Goal: Information Seeking & Learning: Find specific page/section

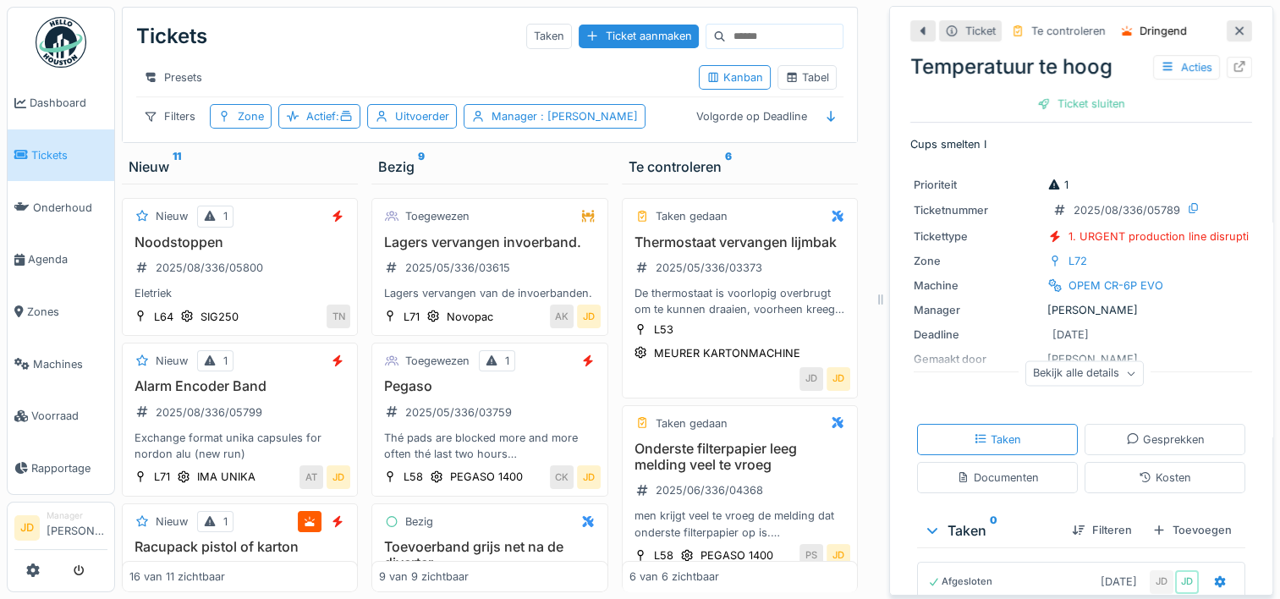
scroll to position [184, 0]
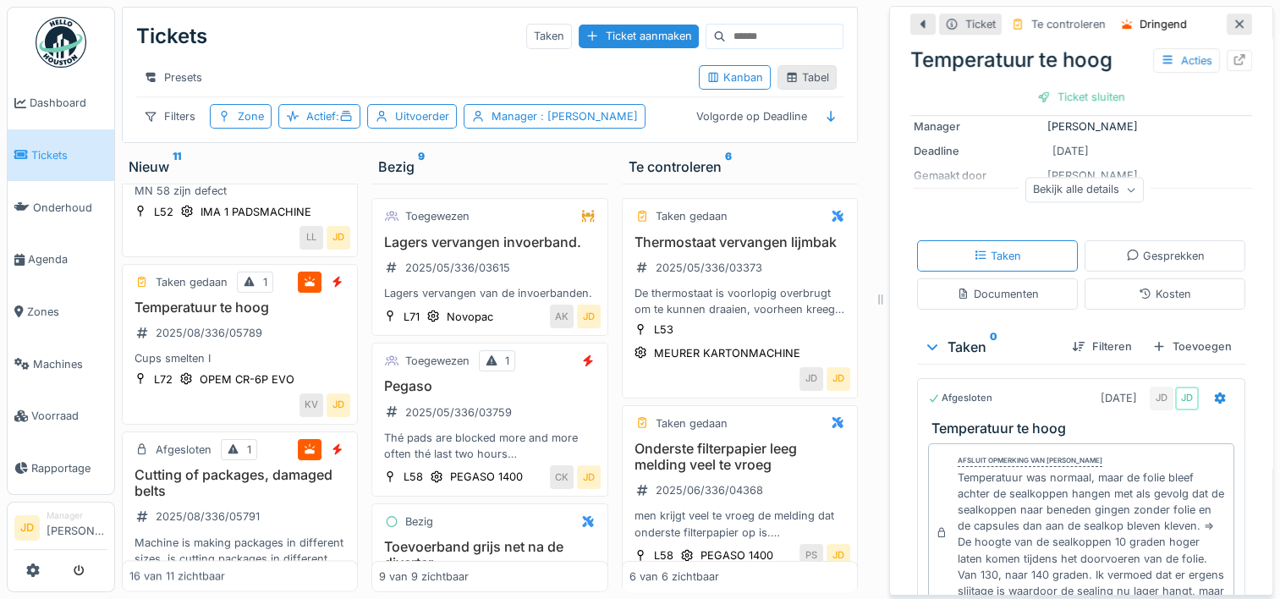
click at [807, 79] on div "Tabel" at bounding box center [807, 77] width 44 height 16
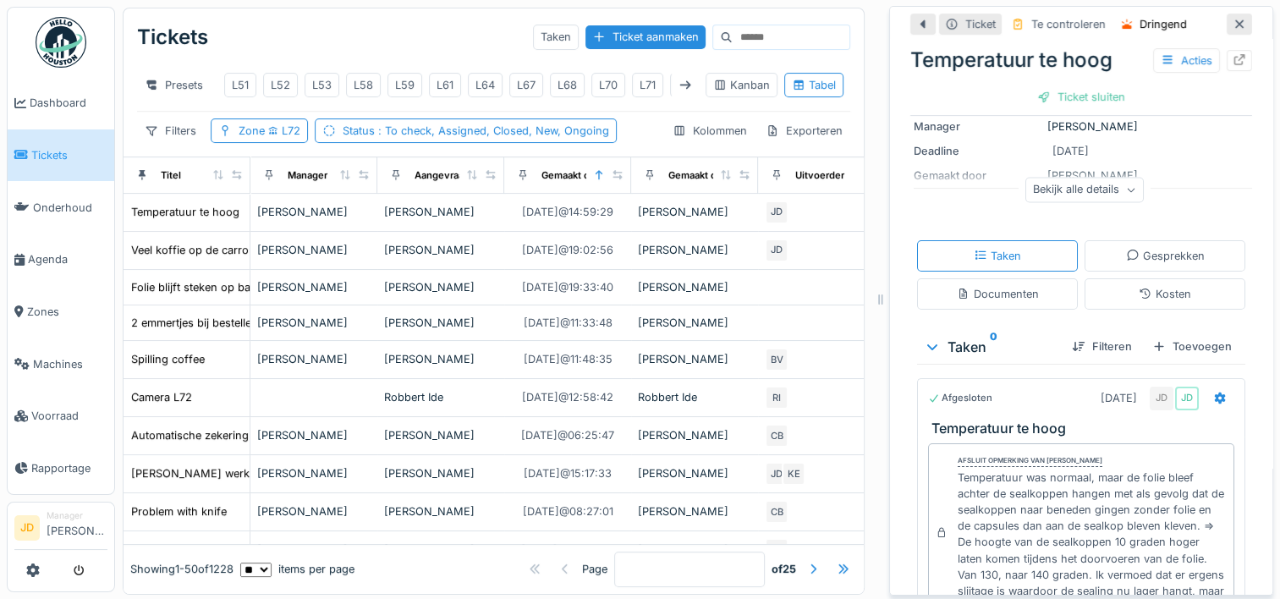
click at [1235, 22] on icon at bounding box center [1239, 23] width 8 height 8
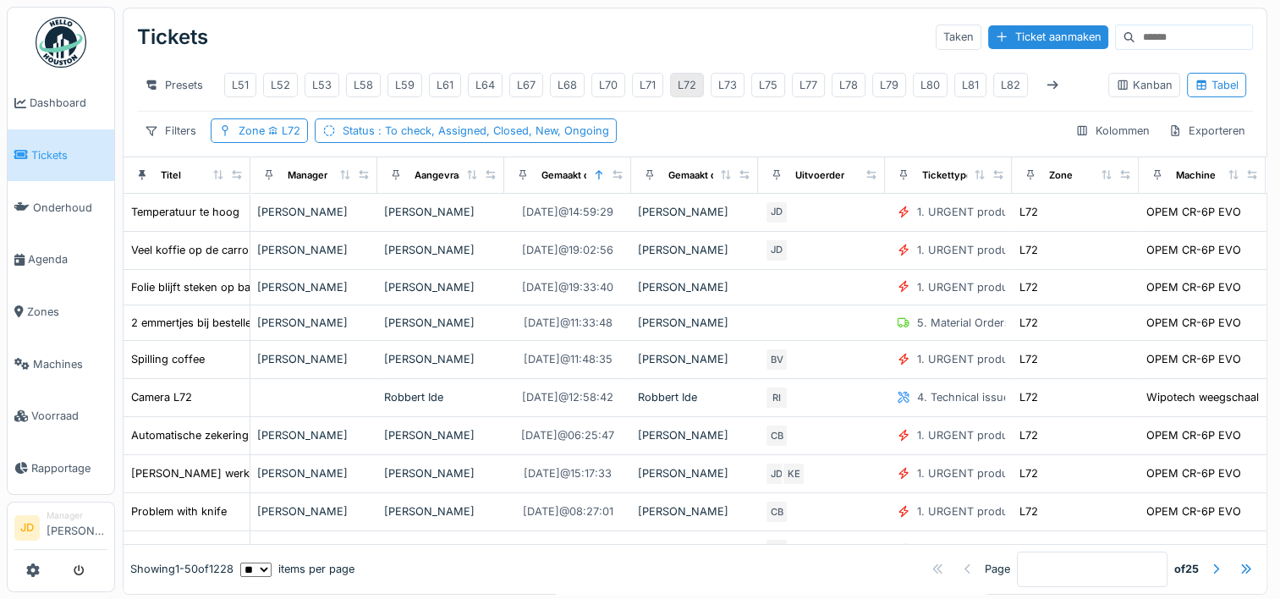
click at [689, 91] on div "L72" at bounding box center [687, 85] width 19 height 16
click at [691, 80] on div "L72" at bounding box center [687, 85] width 19 height 16
click at [711, 138] on div "Filters Zone L72 Status : To check, Assigned, Closed, New, Ongoing Kolommen Exp…" at bounding box center [695, 130] width 1116 height 25
drag, startPoint x: 711, startPoint y: 138, endPoint x: 775, endPoint y: 140, distance: 63.5
click at [775, 140] on div "Filters Zone L72 Status : To check, Assigned, Closed, New, Ongoing Kolommen Exp…" at bounding box center [695, 130] width 1116 height 25
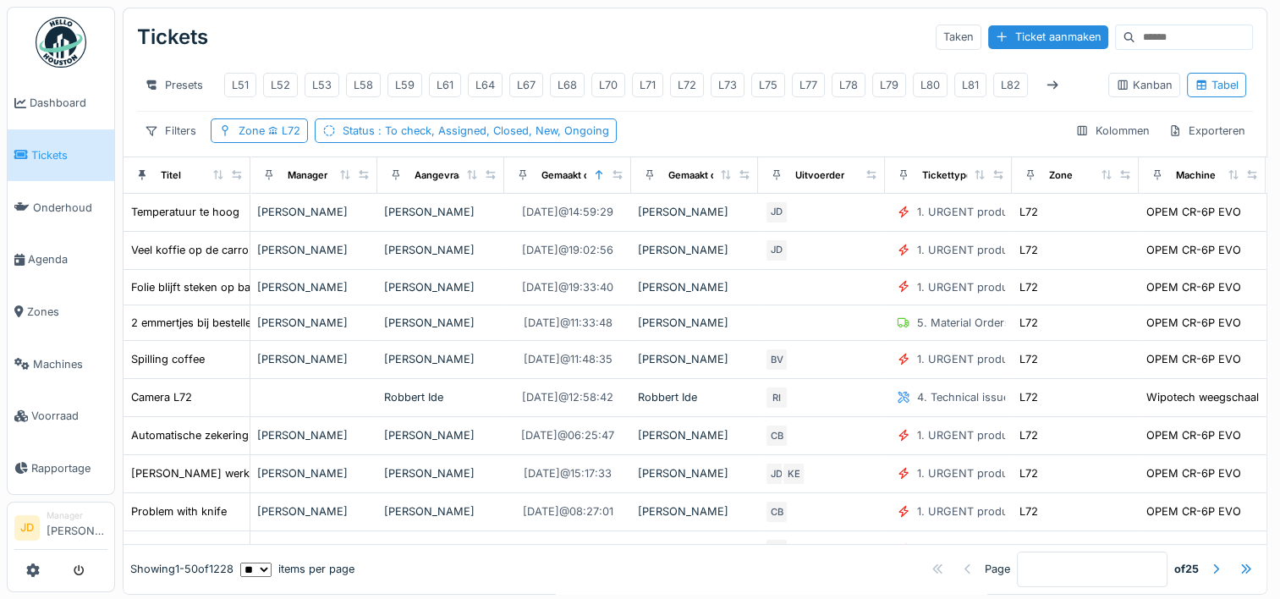
click at [775, 140] on div "Filters Zone L72 Status : To check, Assigned, Closed, New, Ongoing Kolommen Exp…" at bounding box center [695, 130] width 1116 height 25
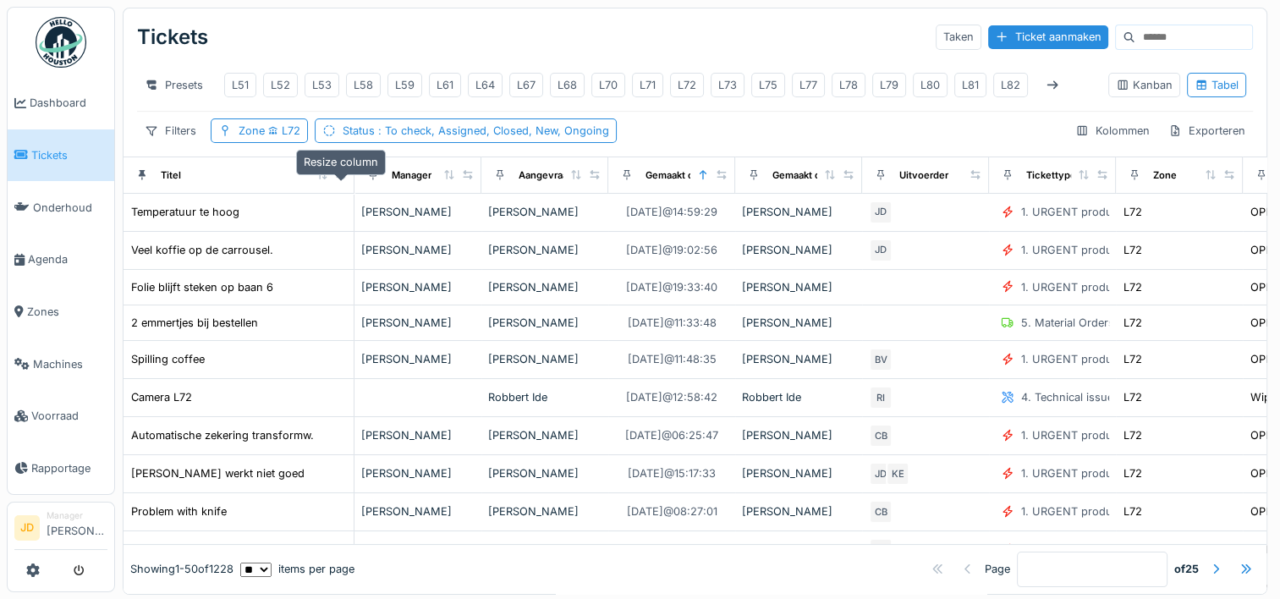
drag, startPoint x: 238, startPoint y: 184, endPoint x: 342, endPoint y: 191, distance: 104.3
click at [342, 183] on div at bounding box center [341, 175] width 12 height 14
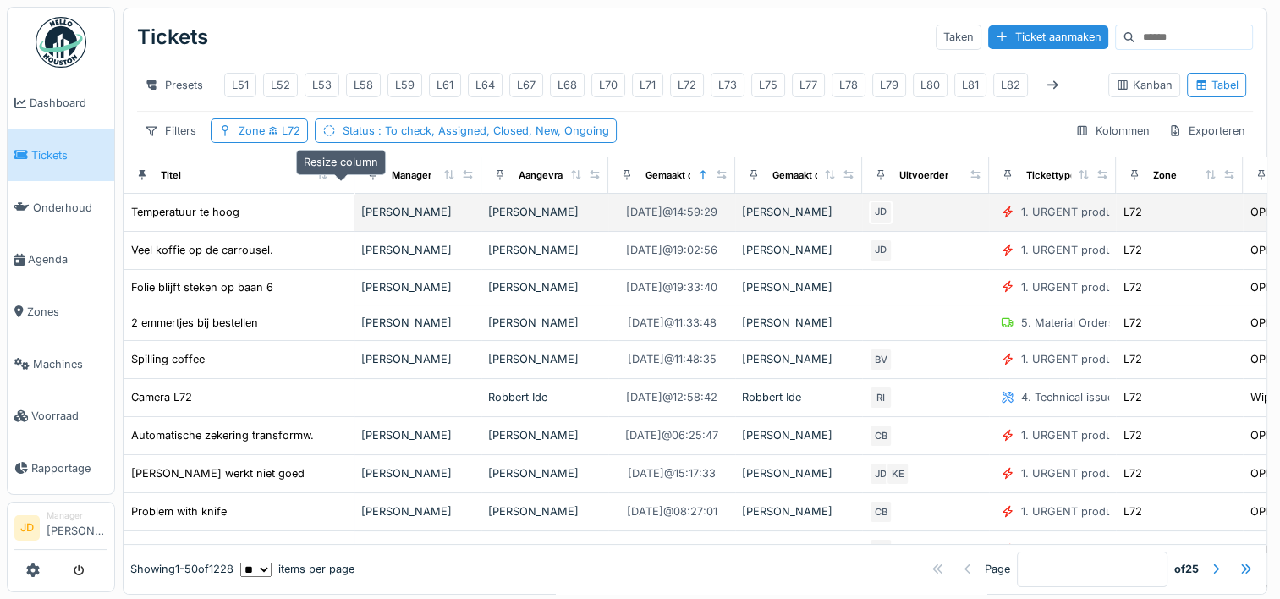
click at [342, 183] on div at bounding box center [341, 175] width 12 height 14
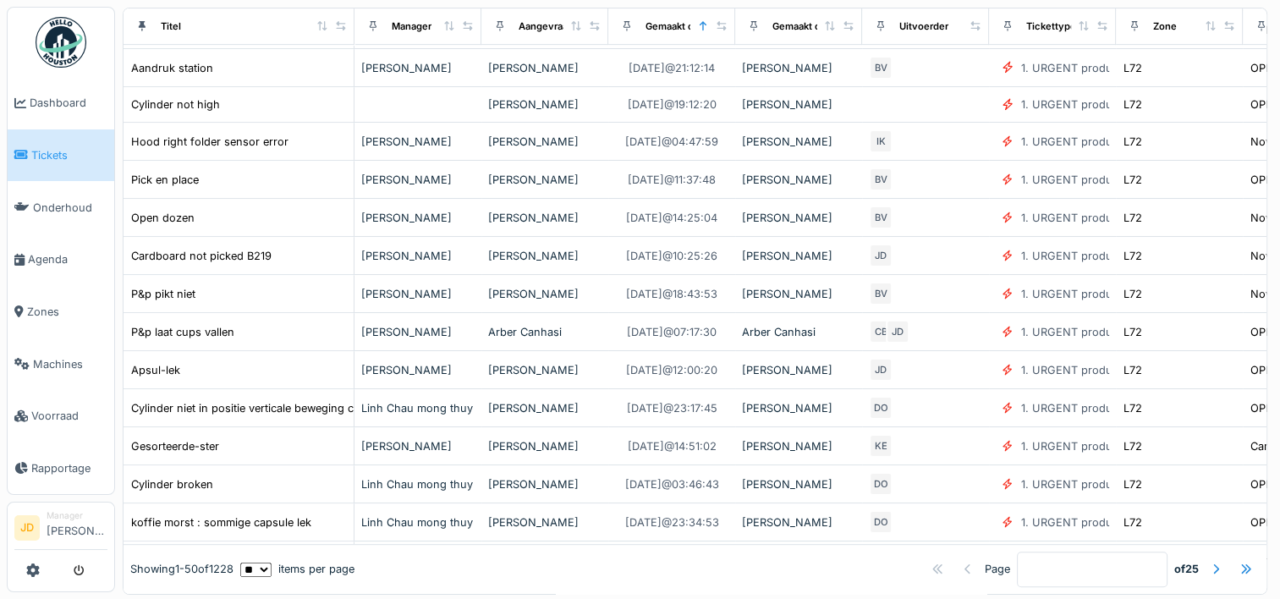
scroll to position [672, 0]
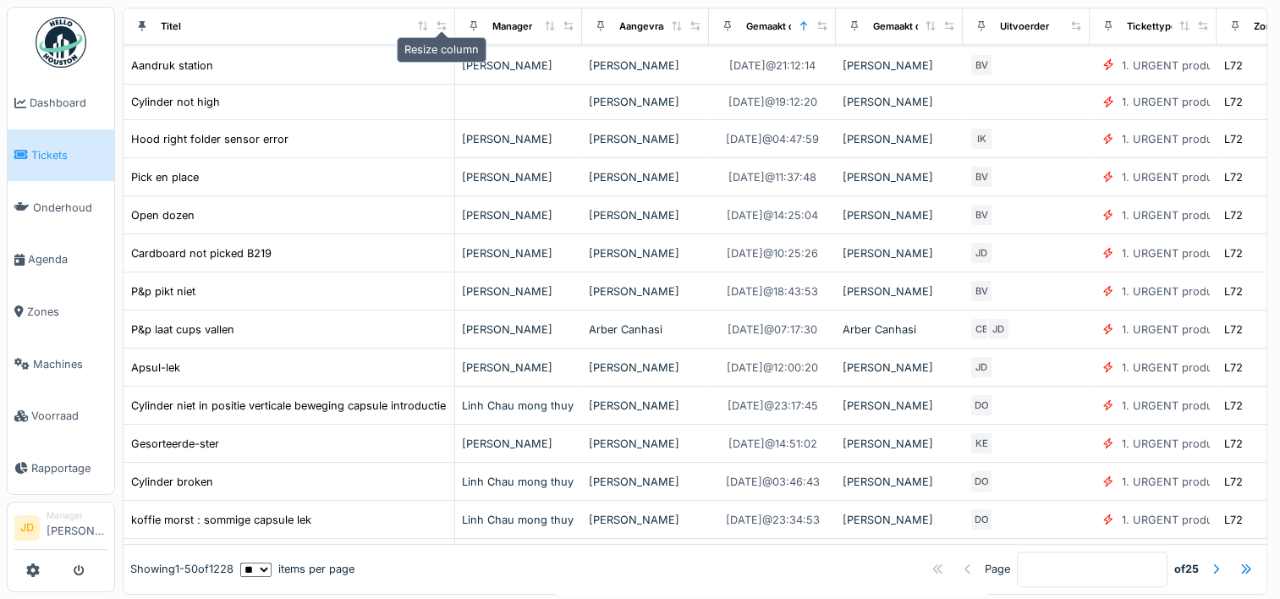
drag, startPoint x: 339, startPoint y: 23, endPoint x: 440, endPoint y: 27, distance: 100.7
click at [440, 27] on icon at bounding box center [440, 24] width 9 height 9
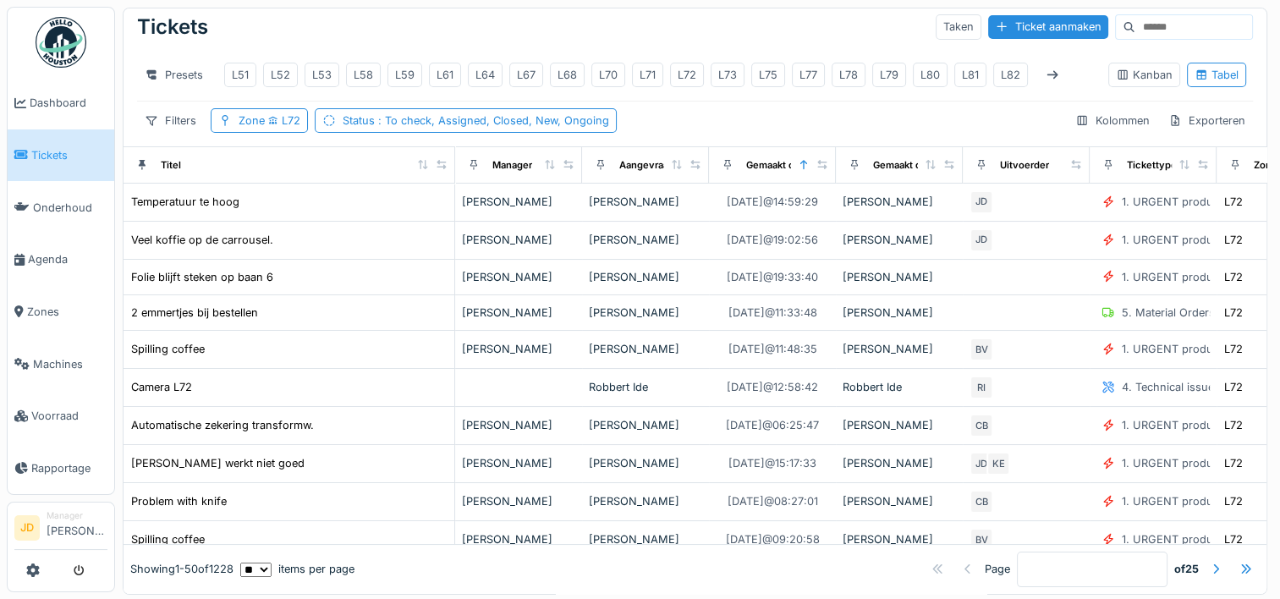
scroll to position [9, 0]
click at [559, 128] on span ": To check, Assigned, Closed, New, Ongoing" at bounding box center [492, 121] width 234 height 13
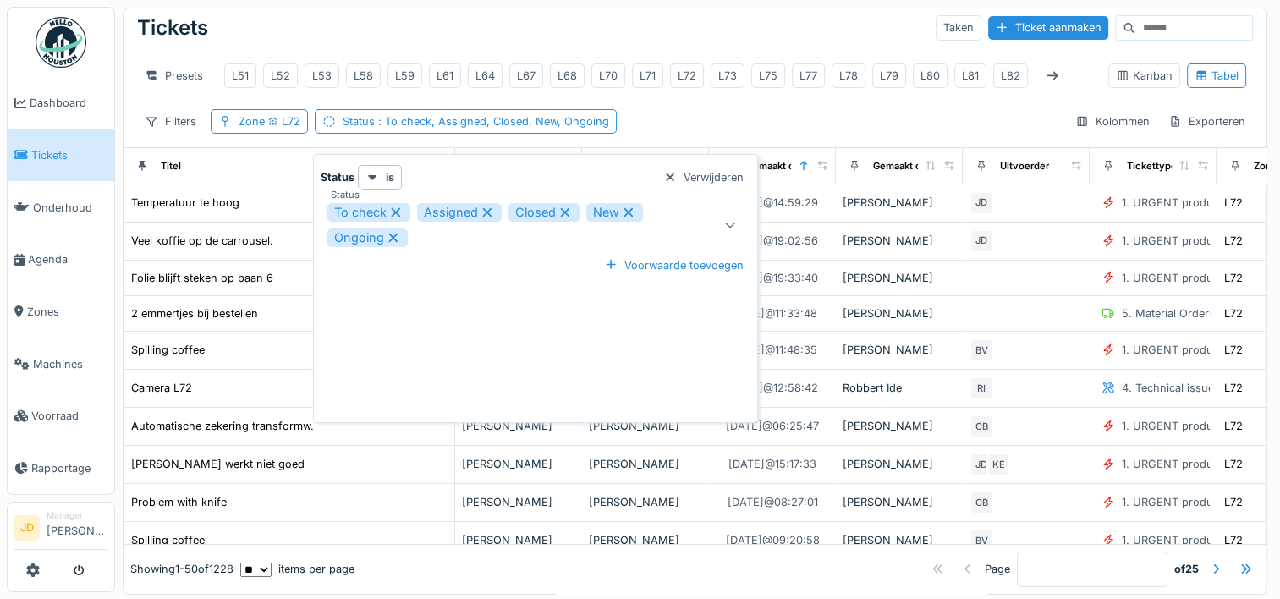
click at [572, 238] on div "To check Assigned Closed New Ongoing" at bounding box center [507, 224] width 361 height 43
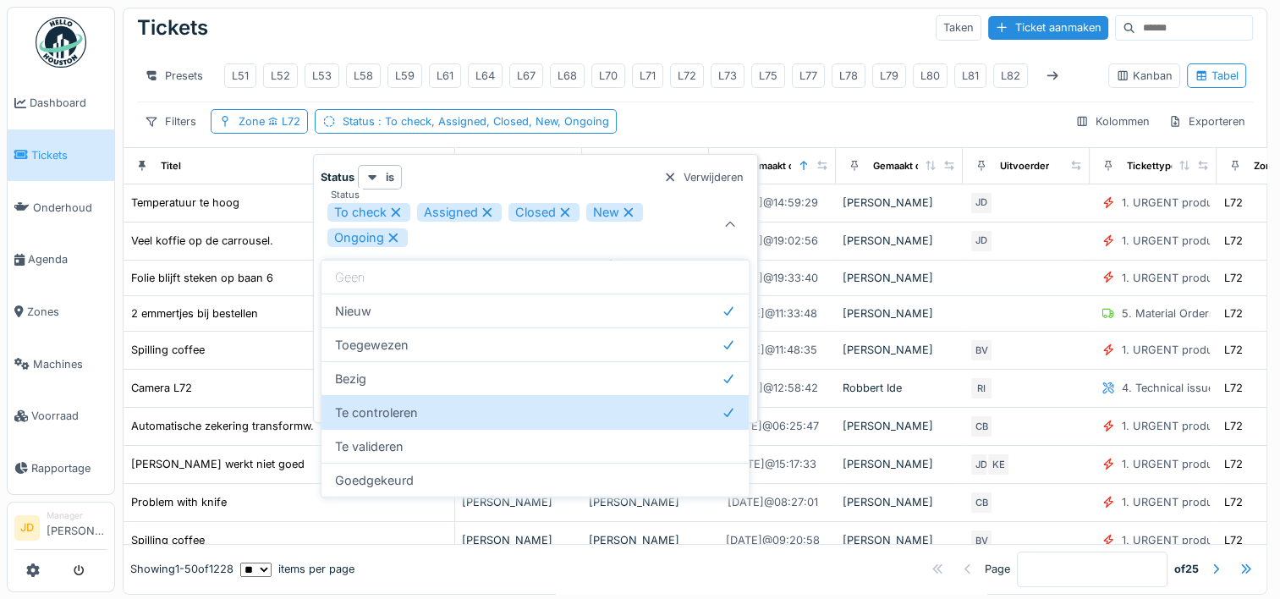
scroll to position [0, 0]
click at [744, 102] on hr at bounding box center [695, 102] width 1116 height 1
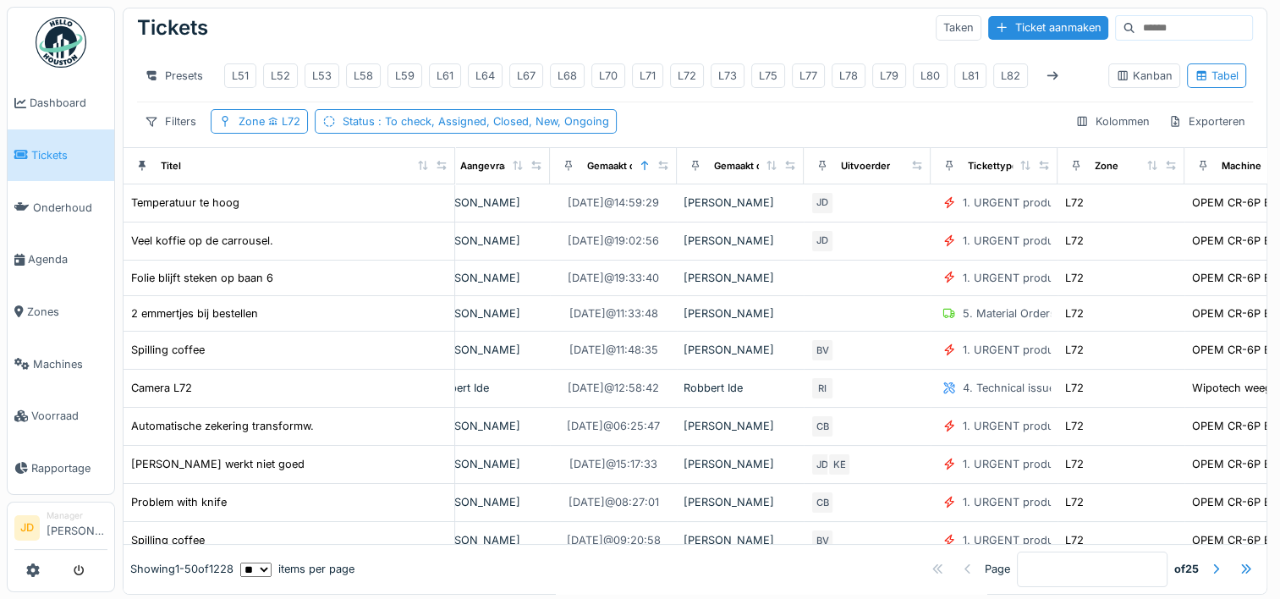
scroll to position [9, 0]
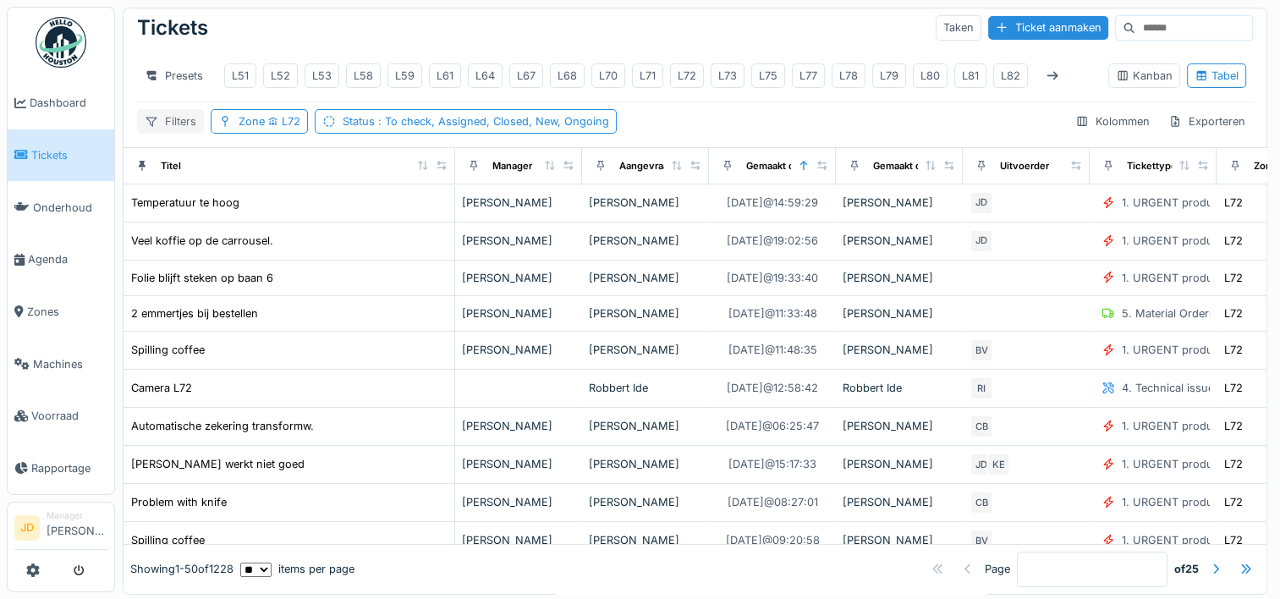
click at [167, 125] on div "Filters" at bounding box center [170, 121] width 67 height 25
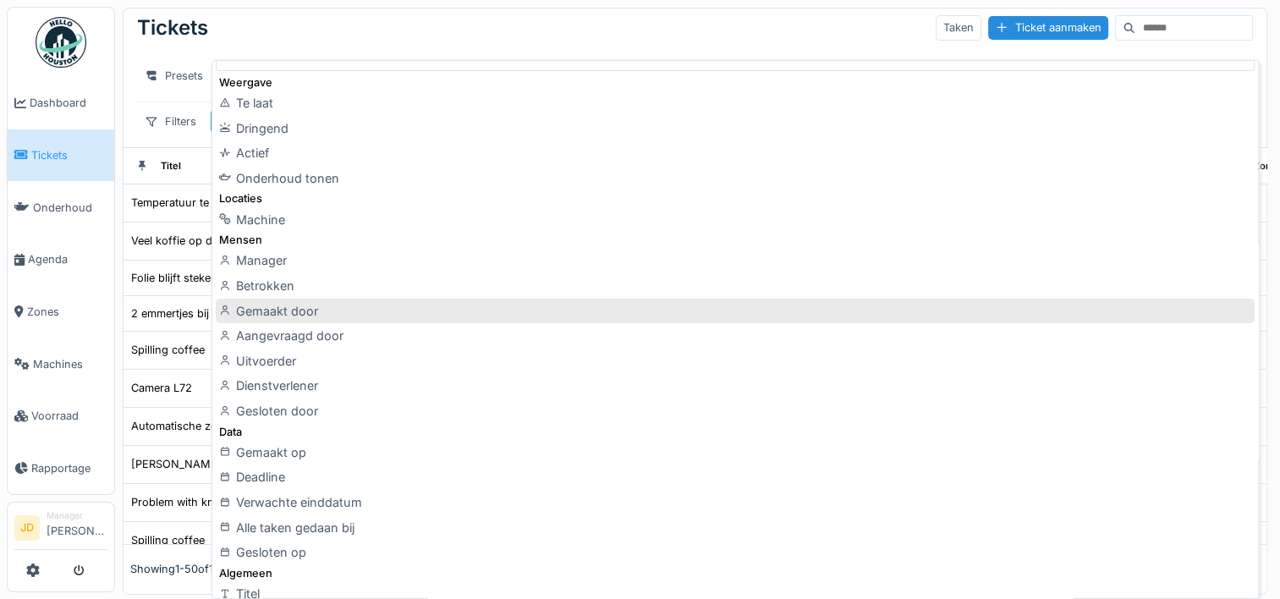
scroll to position [41, 0]
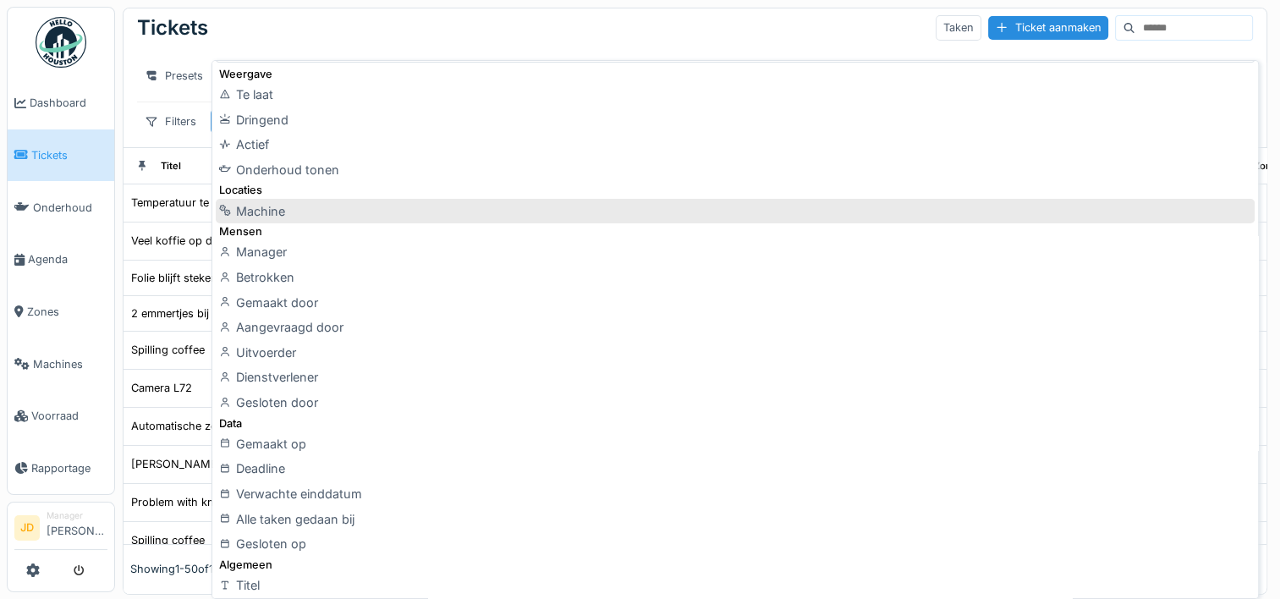
click at [378, 217] on div "Machine" at bounding box center [735, 211] width 1038 height 25
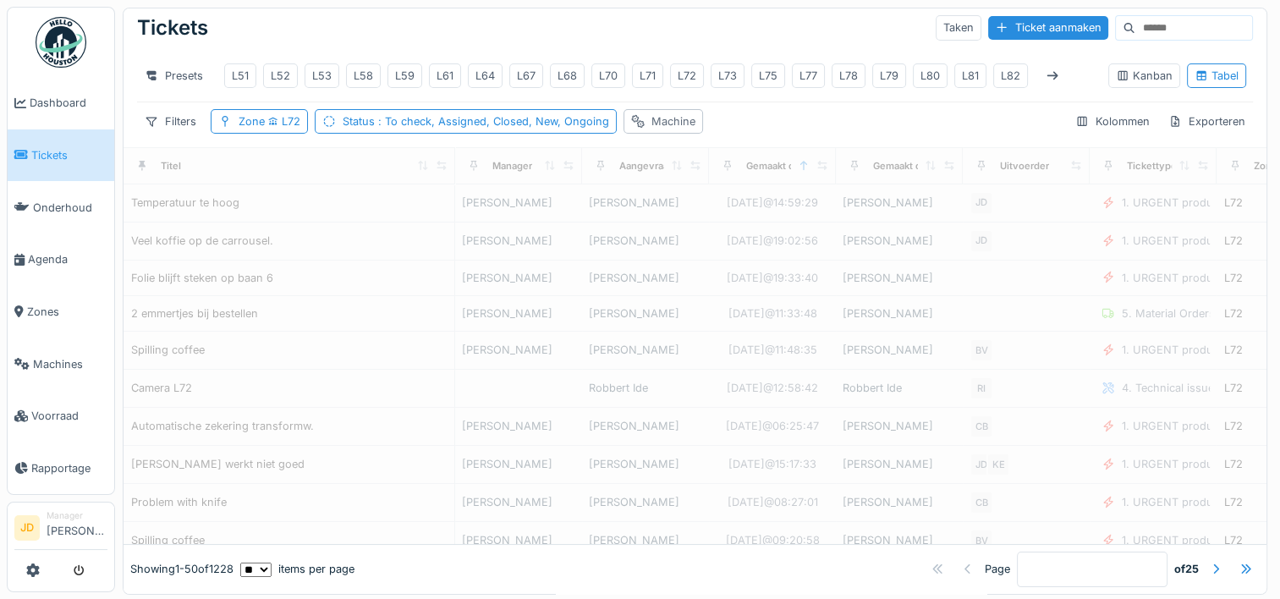
click at [654, 126] on div "Machine" at bounding box center [673, 121] width 44 height 16
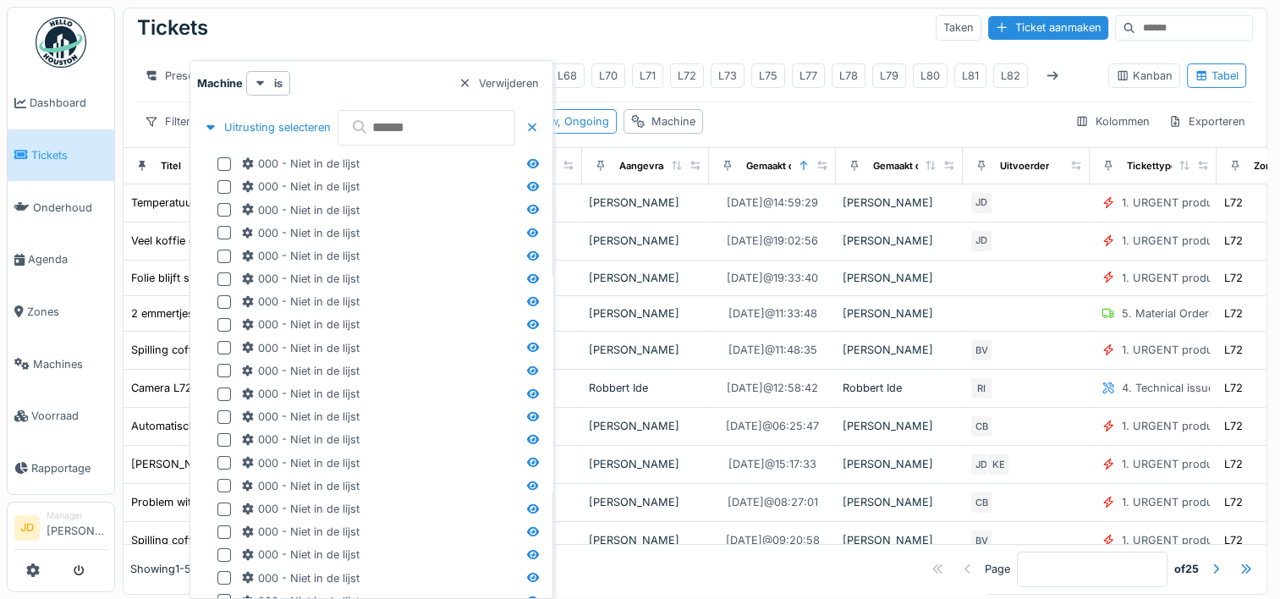
click at [845, 213] on body "Dashboard Tickets Onderhoud Agenda Zones Machines Voorraad Rapportage JD Manage…" at bounding box center [640, 299] width 1280 height 599
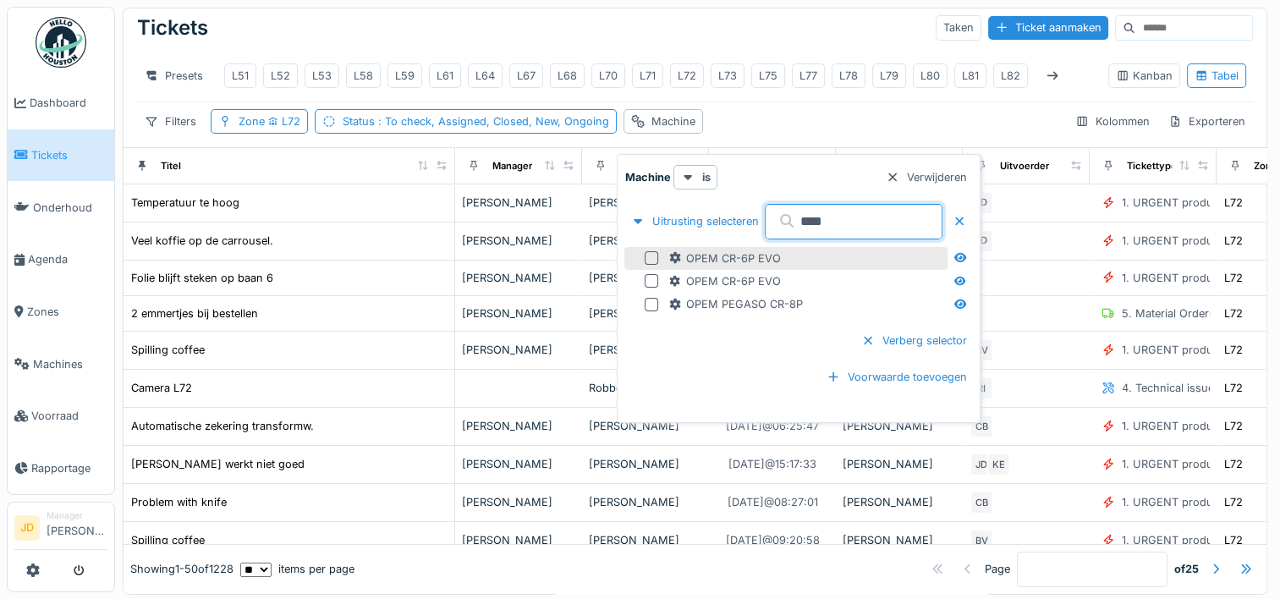
type input "****"
click at [650, 261] on div at bounding box center [652, 258] width 14 height 14
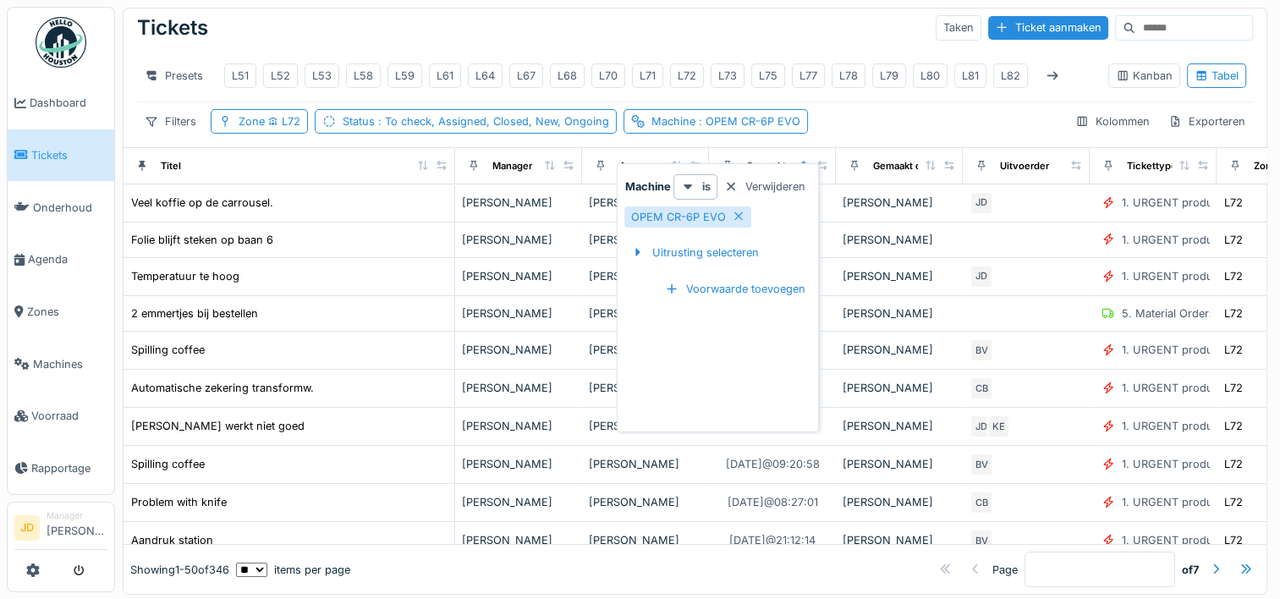
scroll to position [0, 0]
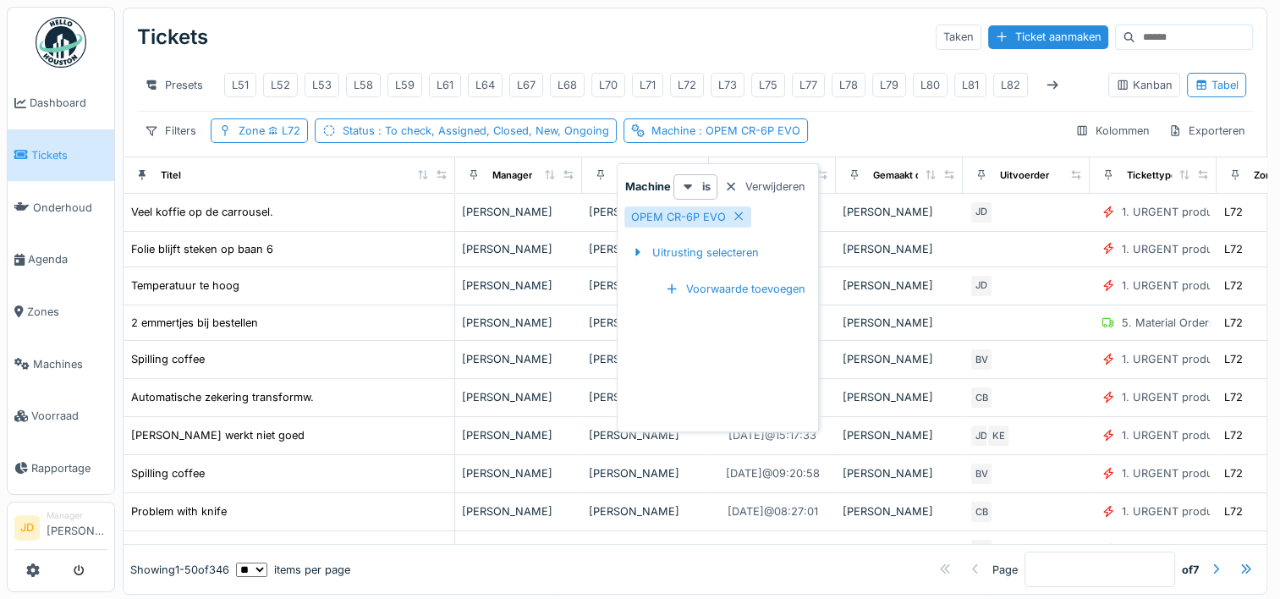
click at [910, 112] on hr at bounding box center [695, 111] width 1116 height 1
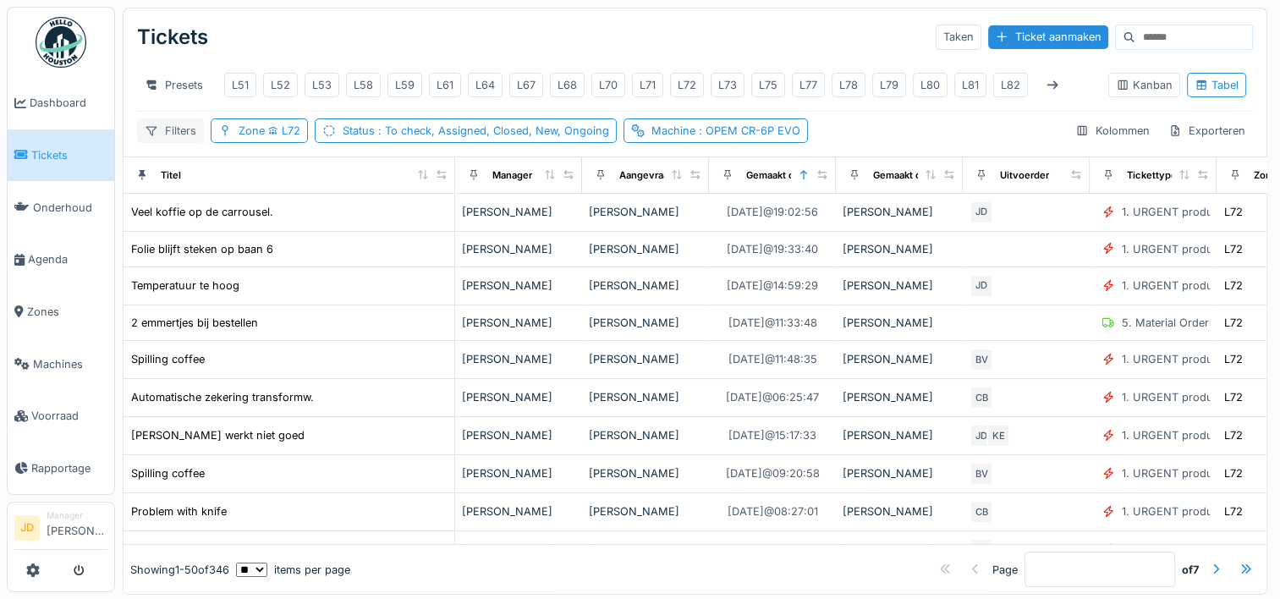
click at [179, 143] on div "Filters" at bounding box center [170, 130] width 67 height 25
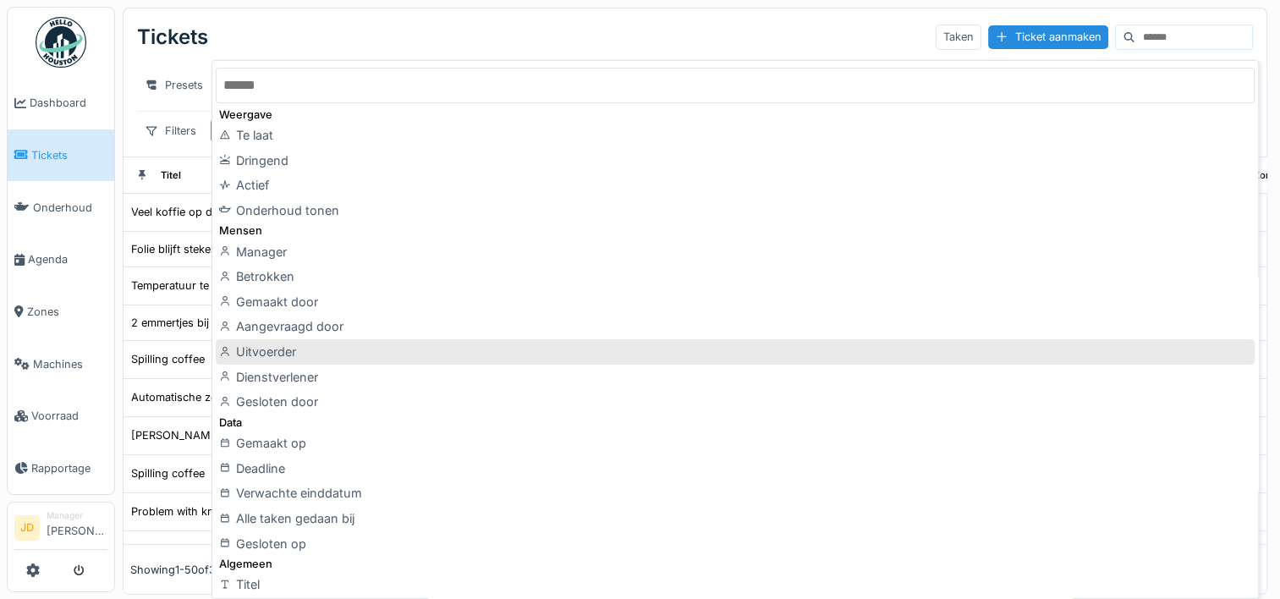
click at [318, 351] on div "Uitvoerder" at bounding box center [735, 351] width 1038 height 25
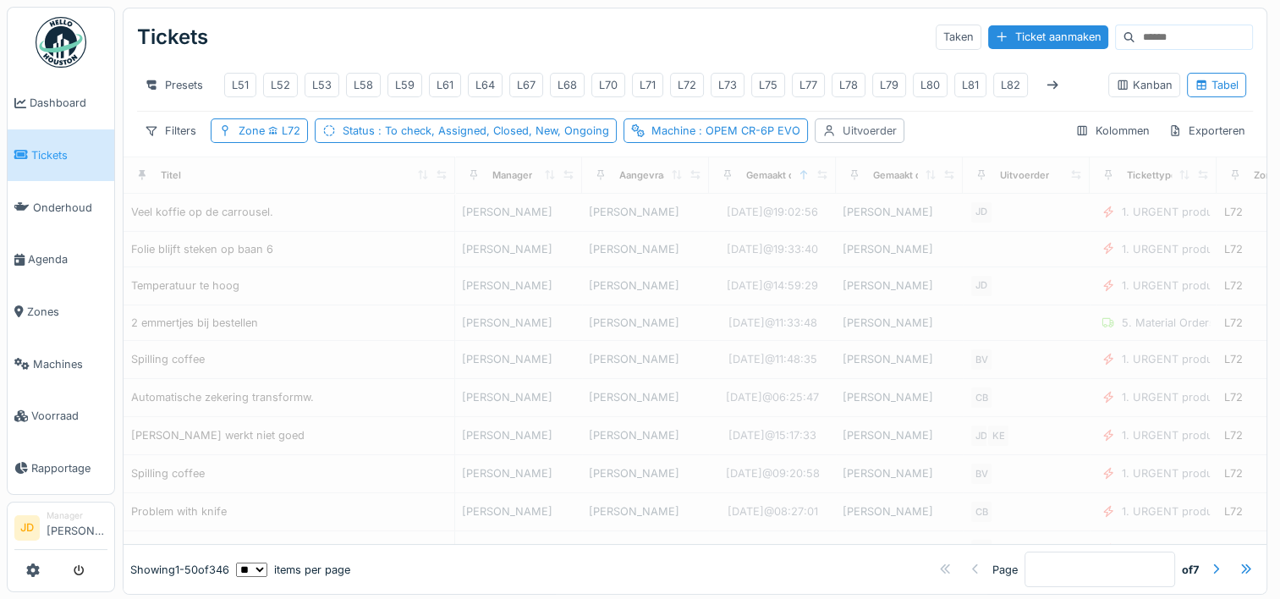
click at [848, 139] on div "Uitvoerder" at bounding box center [870, 131] width 54 height 16
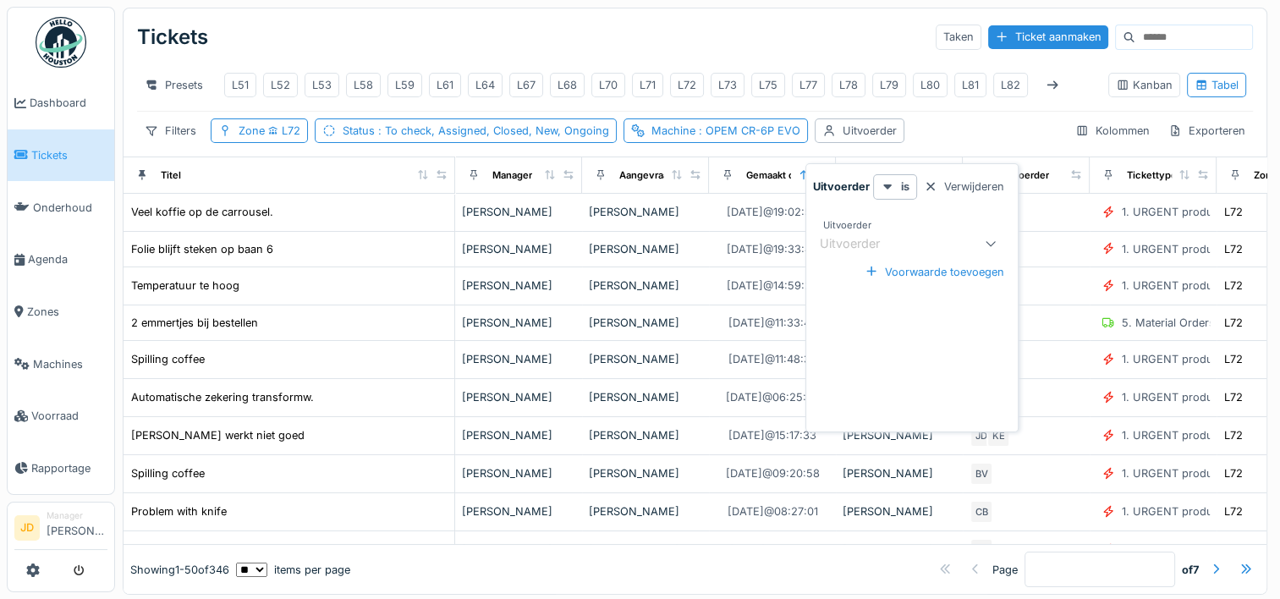
click at [856, 240] on div "Uitvoerder" at bounding box center [862, 243] width 84 height 19
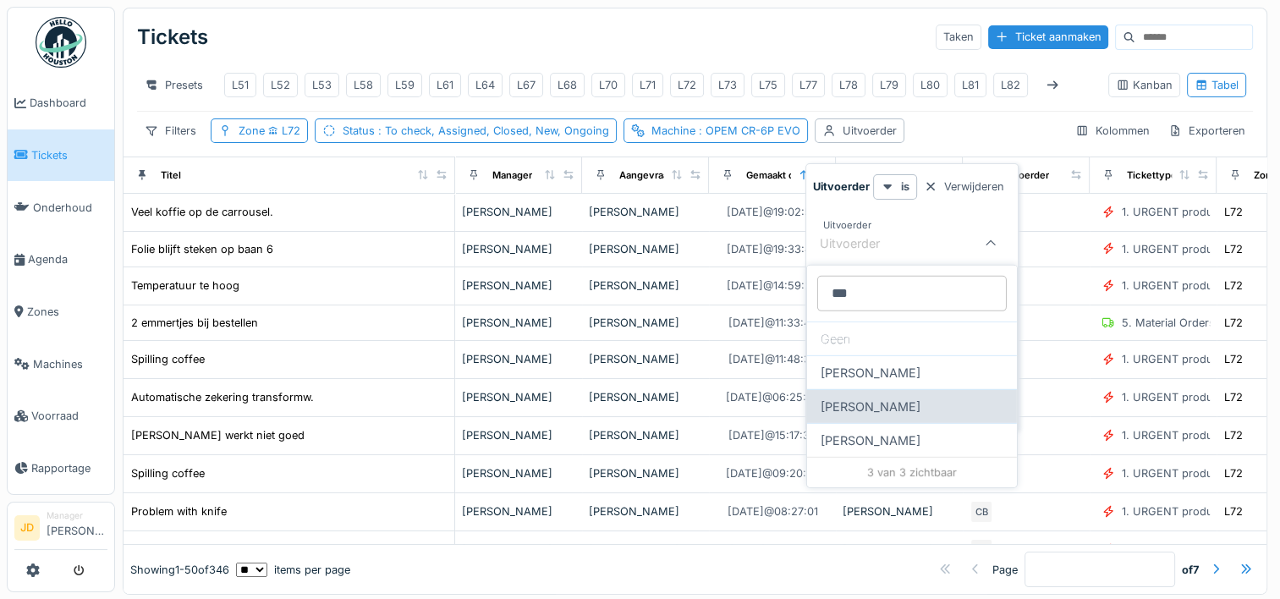
type input "***"
click at [869, 409] on div "Damian Olejnik" at bounding box center [912, 406] width 210 height 34
type input "****"
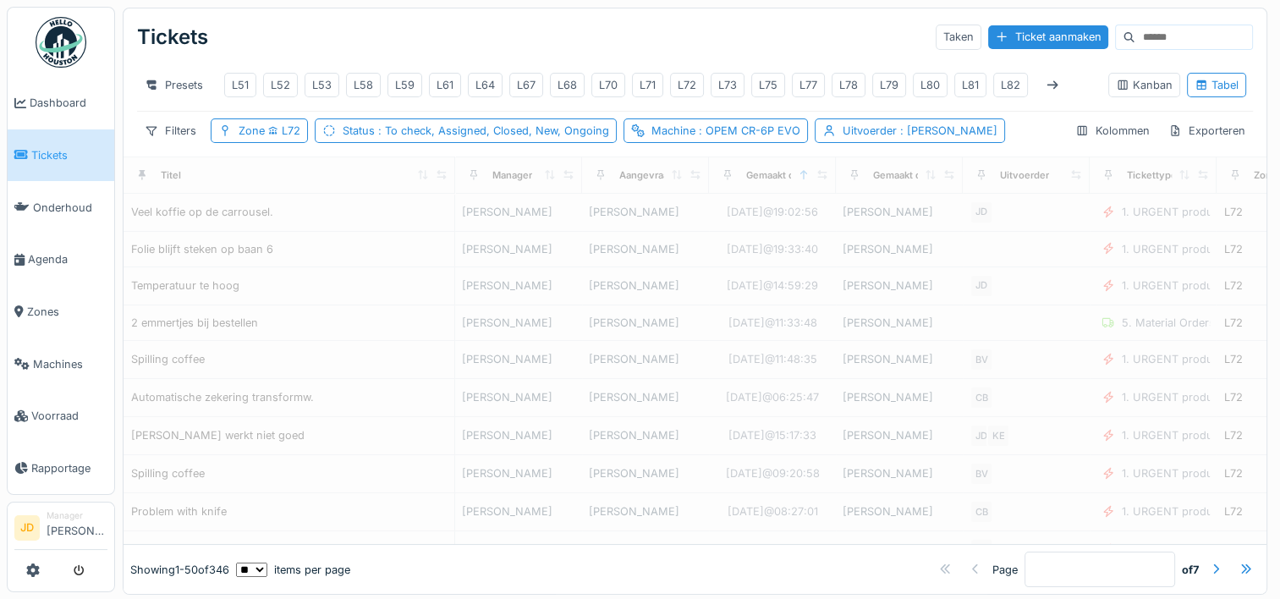
click at [723, 56] on div "Tickets Taken Ticket aanmaken" at bounding box center [695, 37] width 1116 height 44
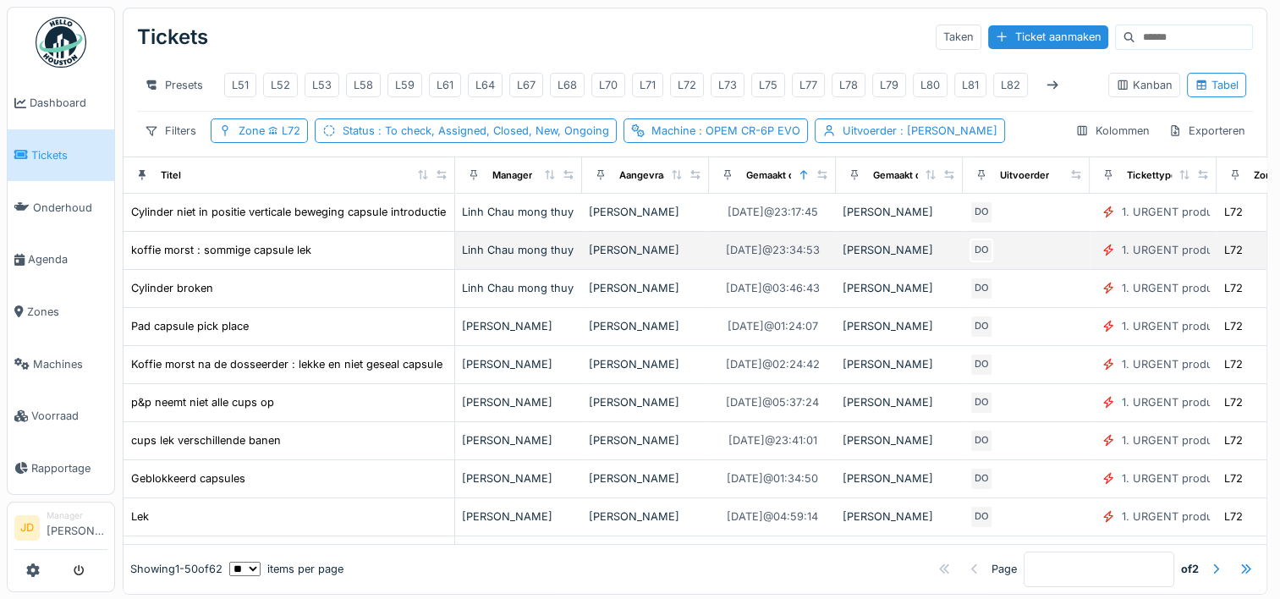
click at [416, 255] on div "koffie morst : sommige capsule lek" at bounding box center [288, 250] width 317 height 18
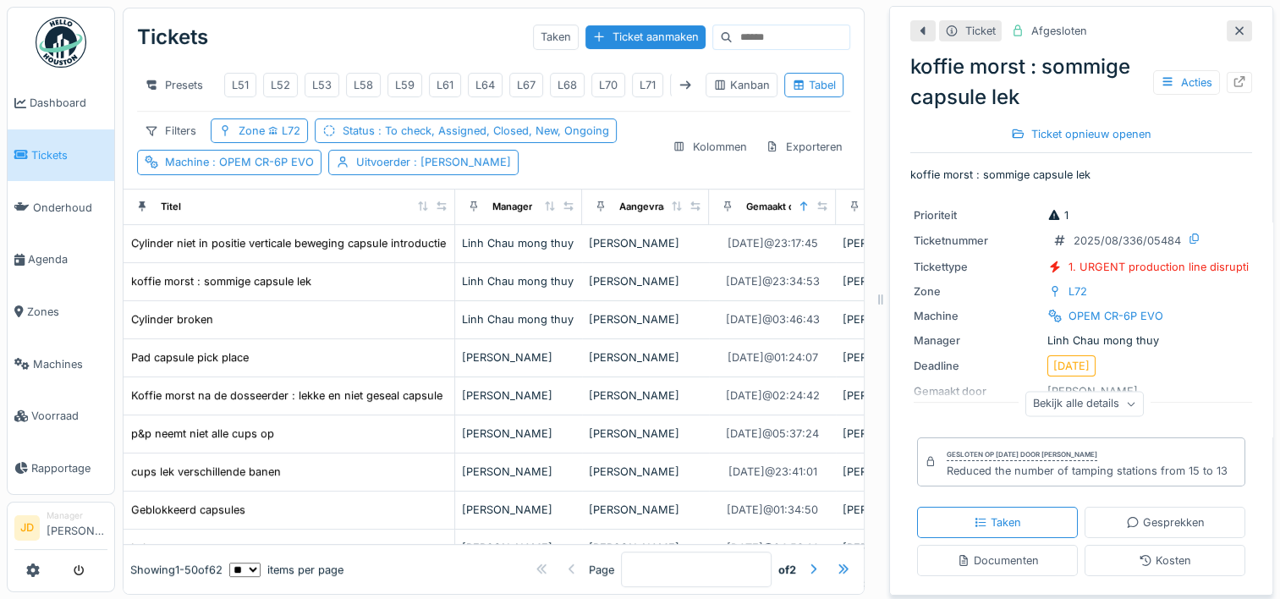
click at [1232, 26] on icon at bounding box center [1239, 30] width 14 height 11
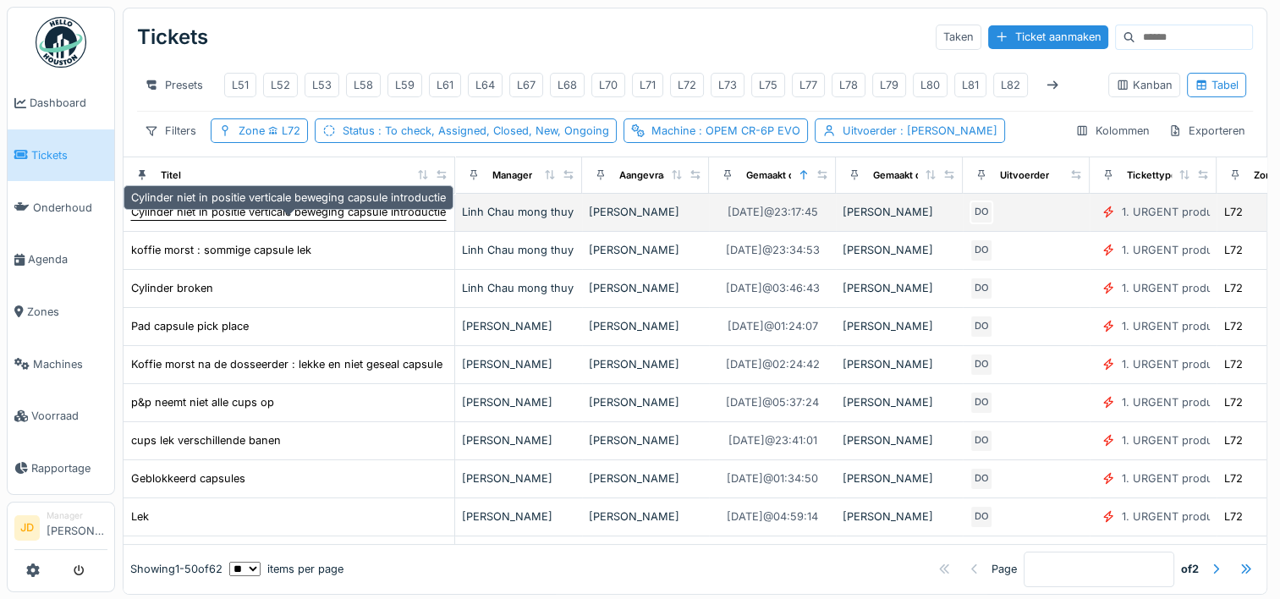
click at [381, 220] on div "Cylinder niet in positie verticale beweging capsule introductie" at bounding box center [288, 212] width 315 height 16
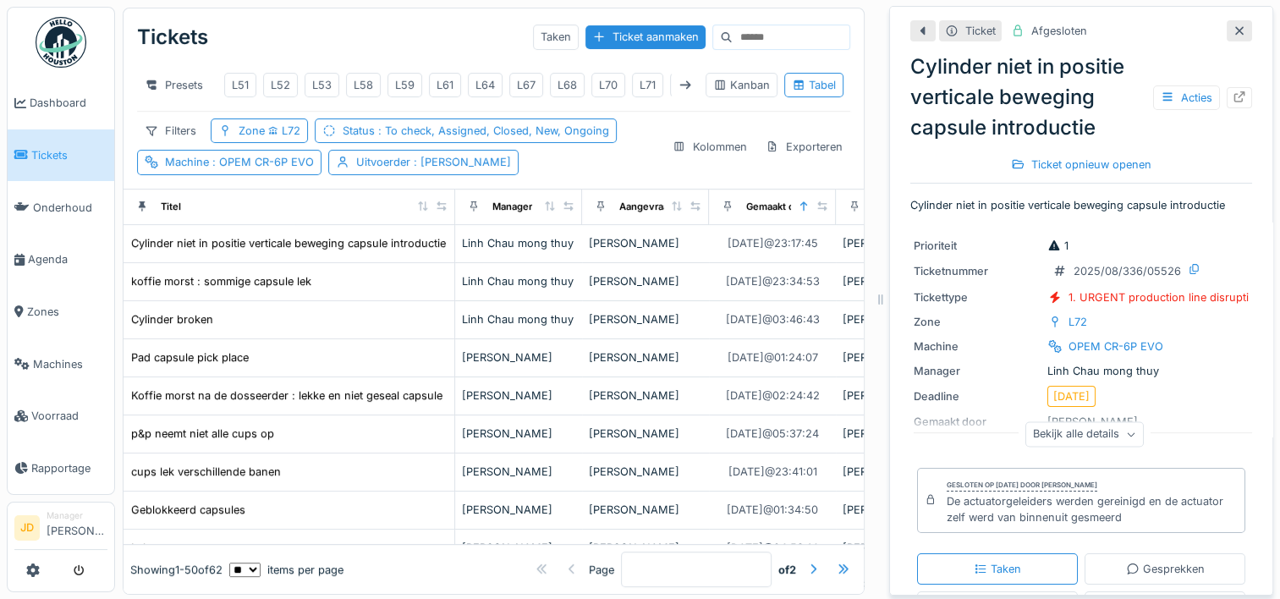
click at [1232, 30] on icon at bounding box center [1239, 30] width 14 height 11
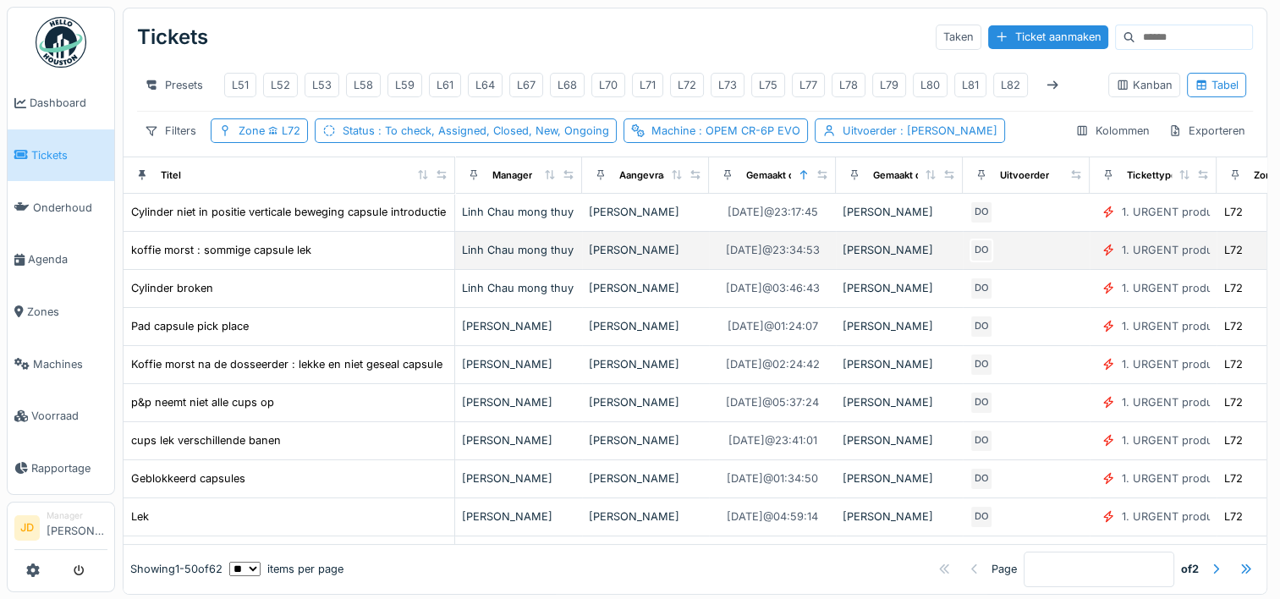
click at [321, 259] on div "koffie morst : sommige capsule lek" at bounding box center [288, 250] width 317 height 18
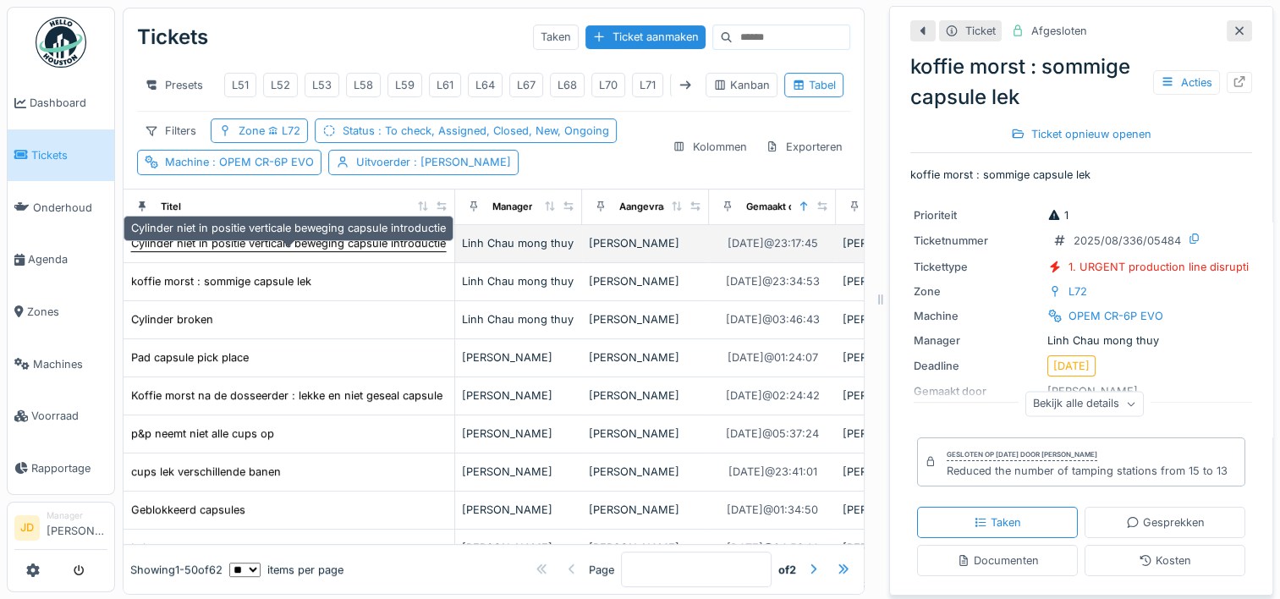
click at [373, 251] on div "Cylinder niet in positie verticale beweging capsule introductie" at bounding box center [288, 243] width 315 height 16
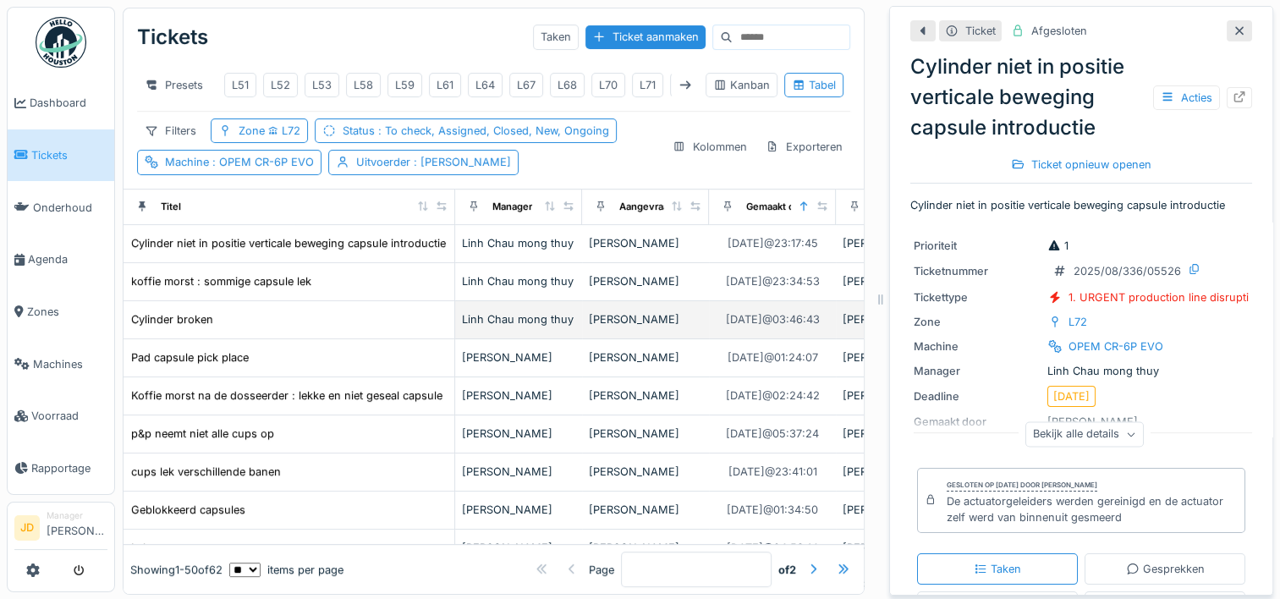
click at [313, 328] on div "Cylinder broken" at bounding box center [288, 319] width 317 height 18
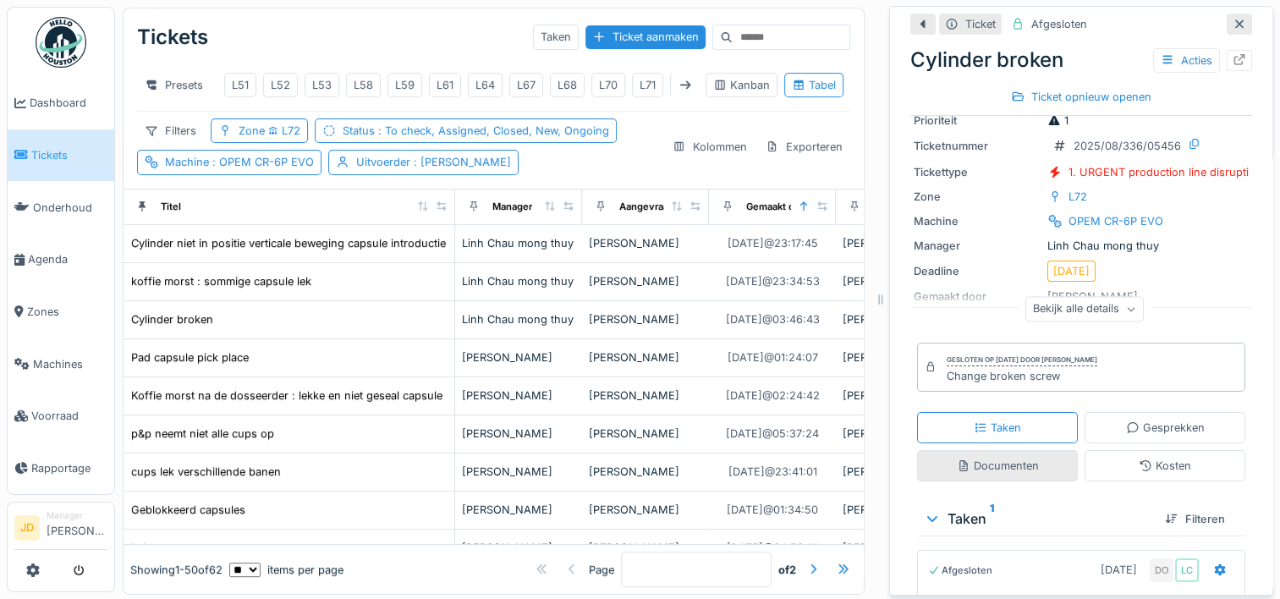
scroll to position [61, 0]
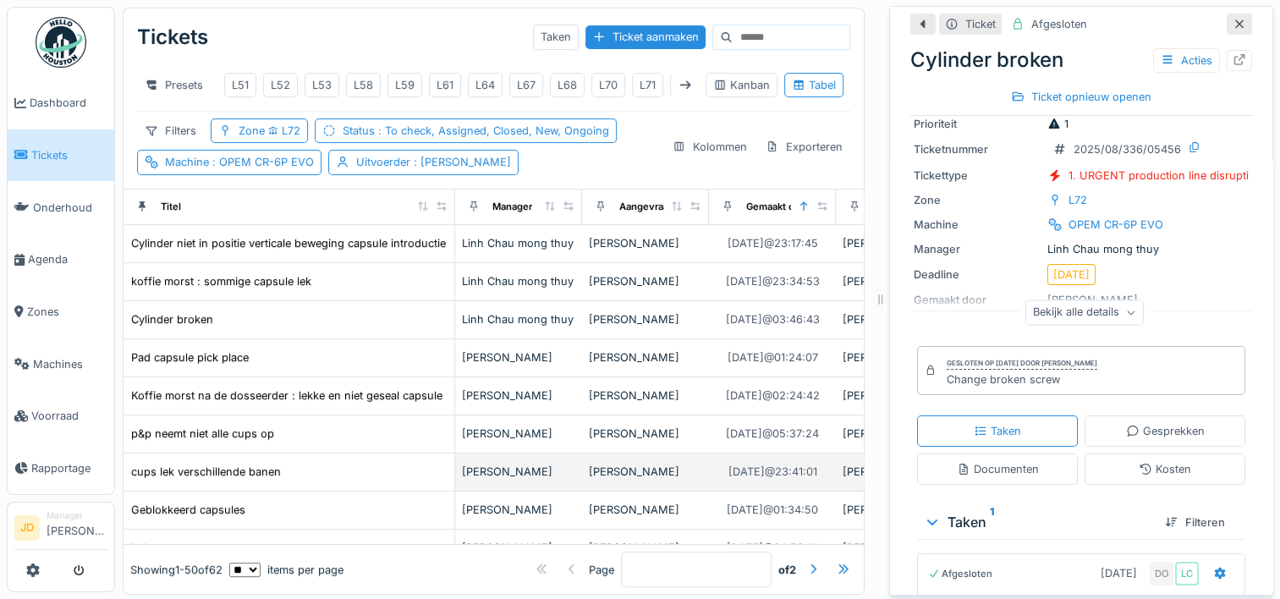
click at [332, 480] on div "cups lek verschillende banen" at bounding box center [288, 472] width 317 height 18
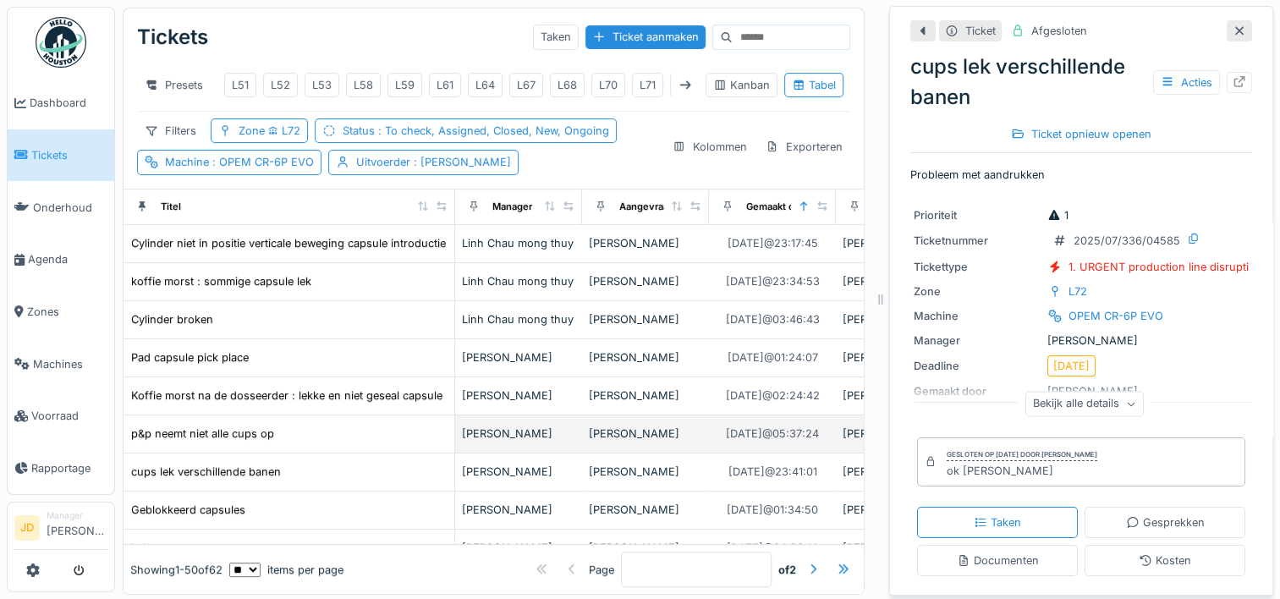
click at [365, 442] on div "p&p neemt niet alle cups op" at bounding box center [288, 434] width 317 height 18
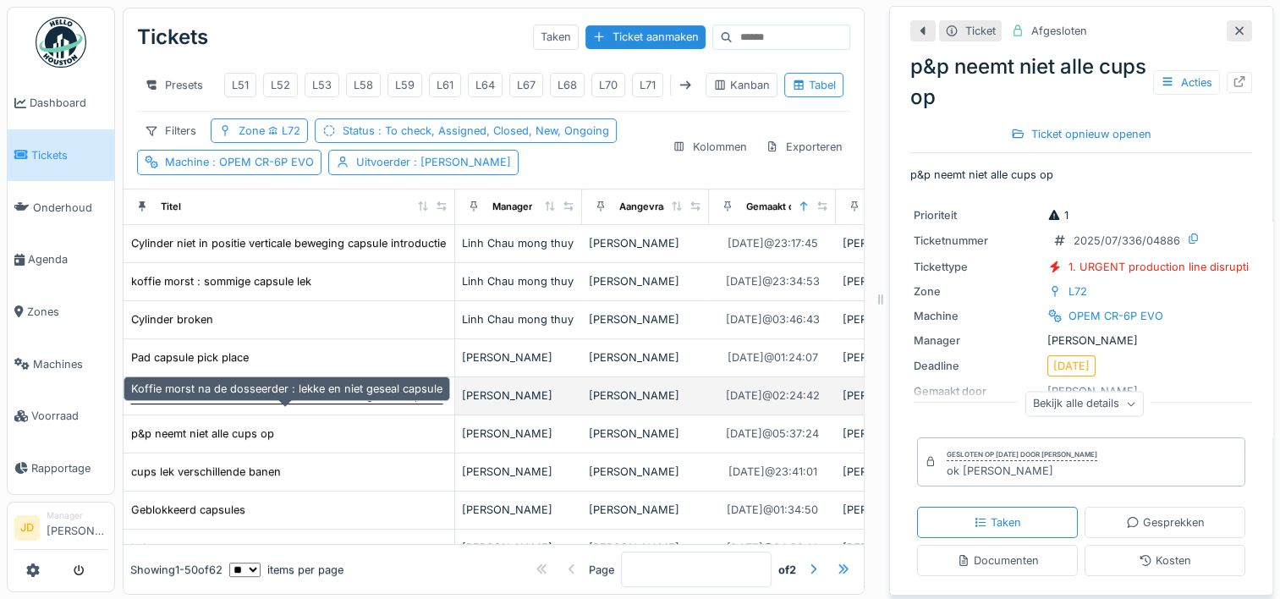
click at [390, 403] on div "Koffie morst na de dosseerder : lekke en niet geseal capsule" at bounding box center [286, 395] width 311 height 16
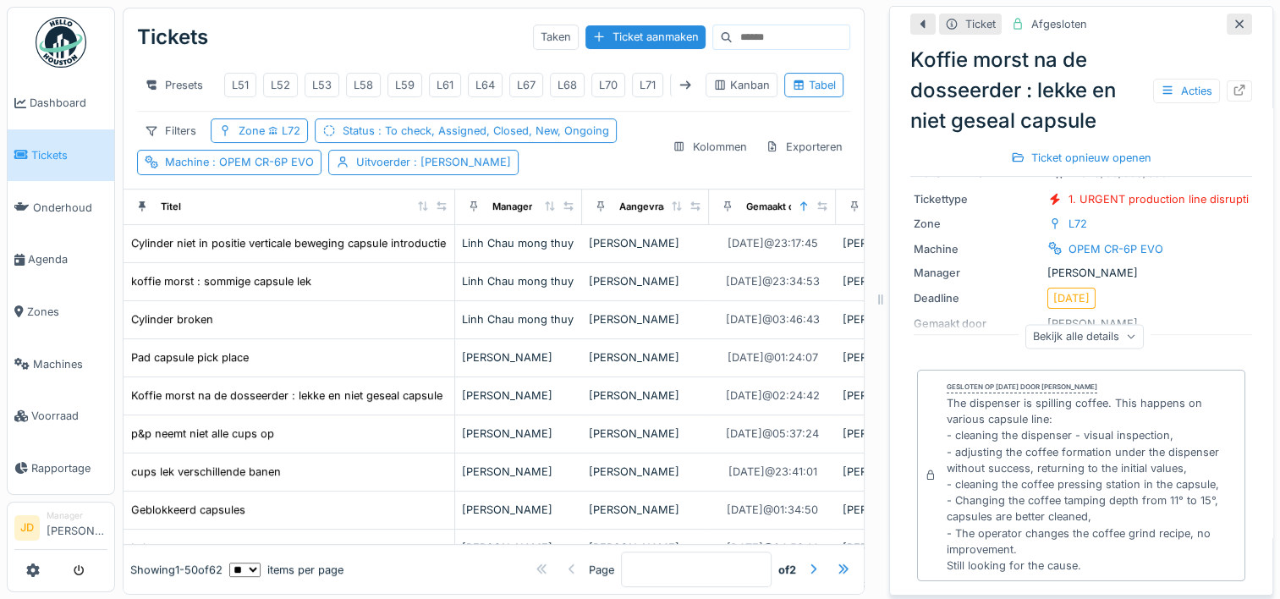
scroll to position [117, 0]
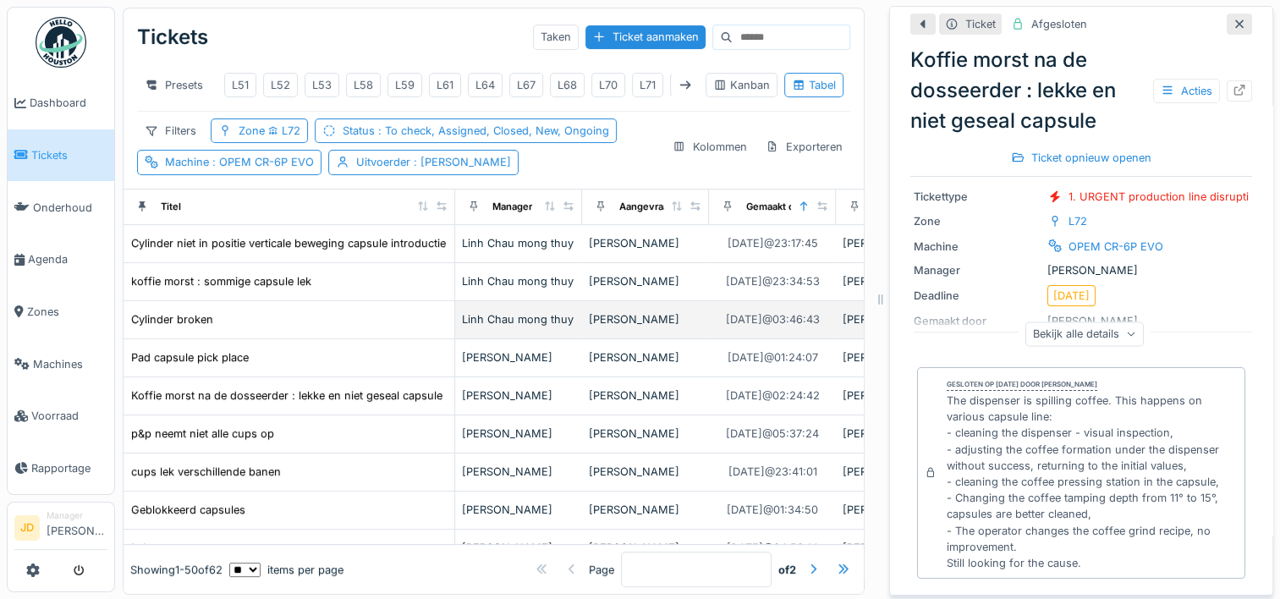
click at [294, 328] on div "Cylinder broken" at bounding box center [288, 319] width 317 height 18
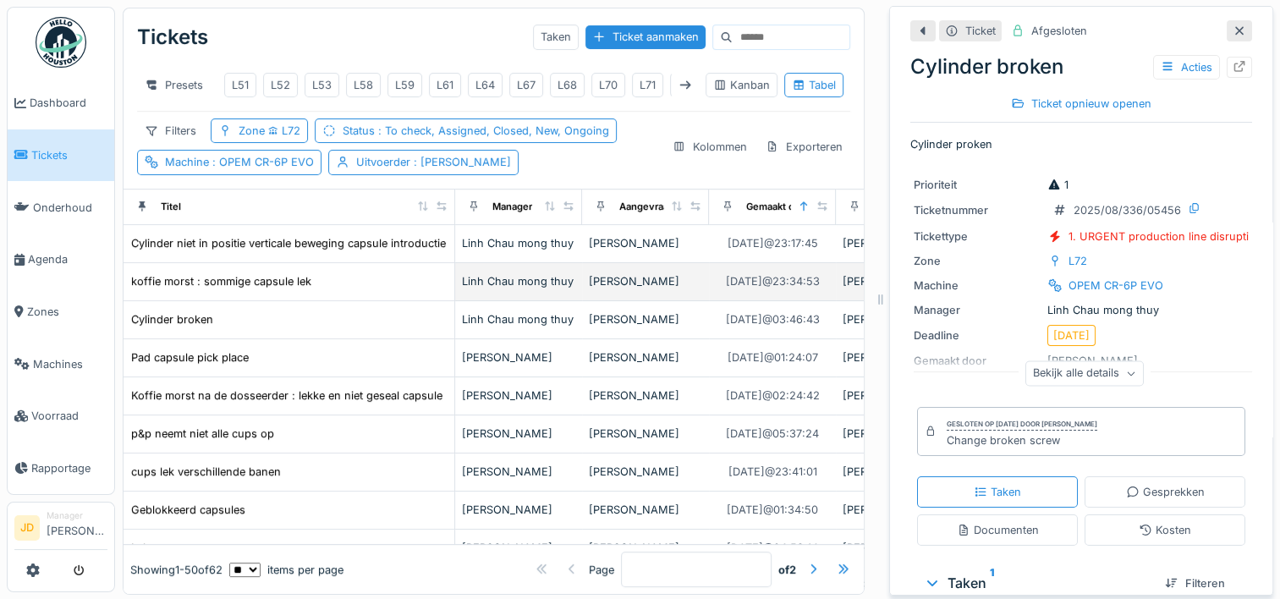
click at [349, 289] on div "koffie morst : sommige capsule lek" at bounding box center [288, 281] width 317 height 18
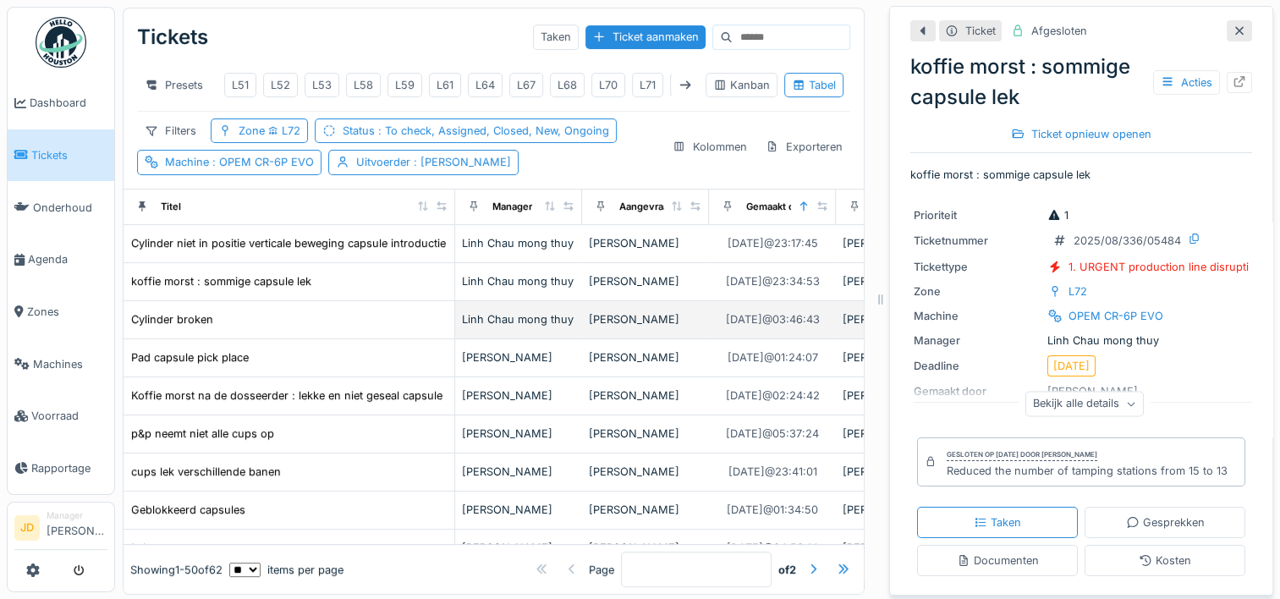
click at [338, 328] on div "Cylinder broken" at bounding box center [288, 319] width 317 height 18
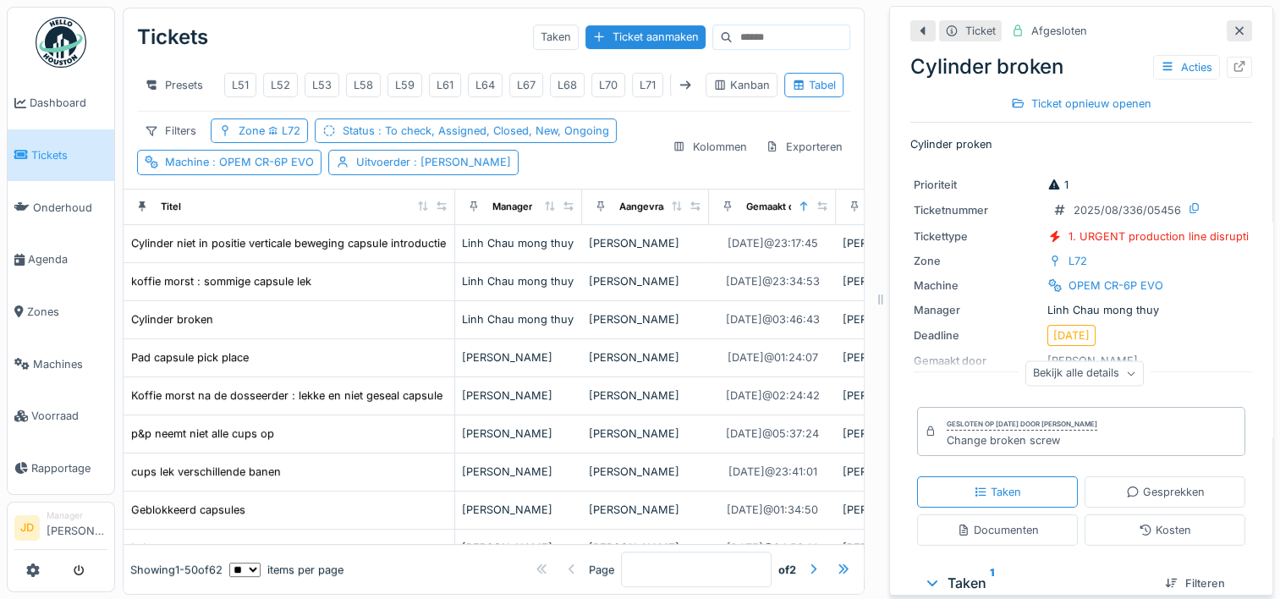
scroll to position [221, 0]
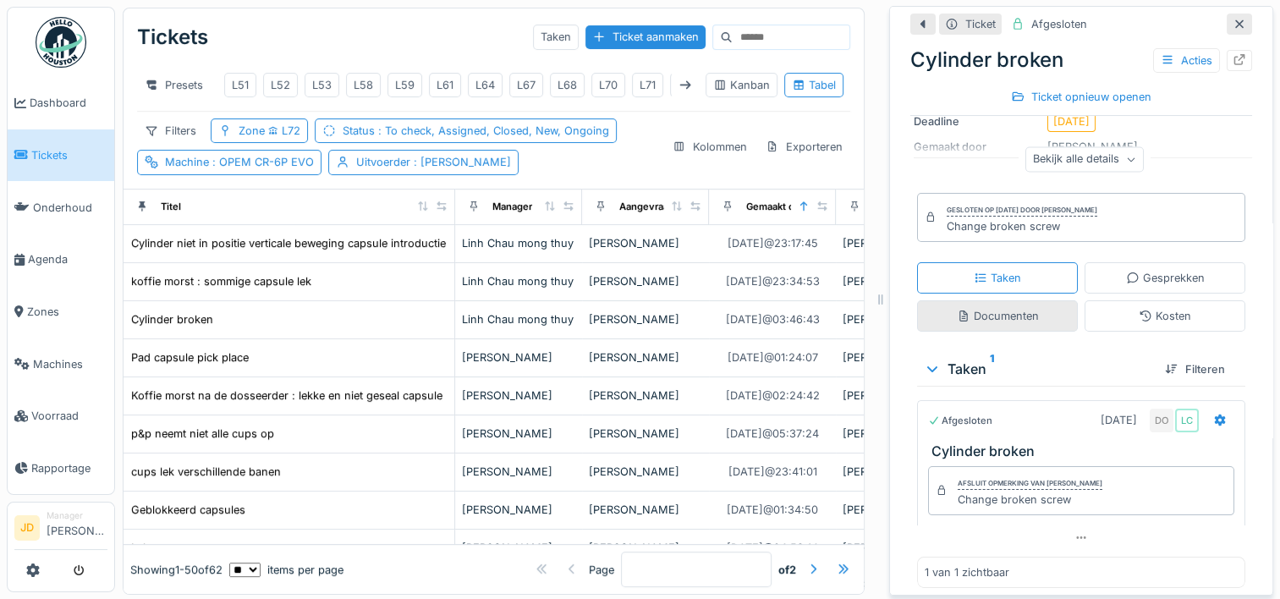
click at [987, 306] on div "Documenten" at bounding box center [997, 315] width 161 height 31
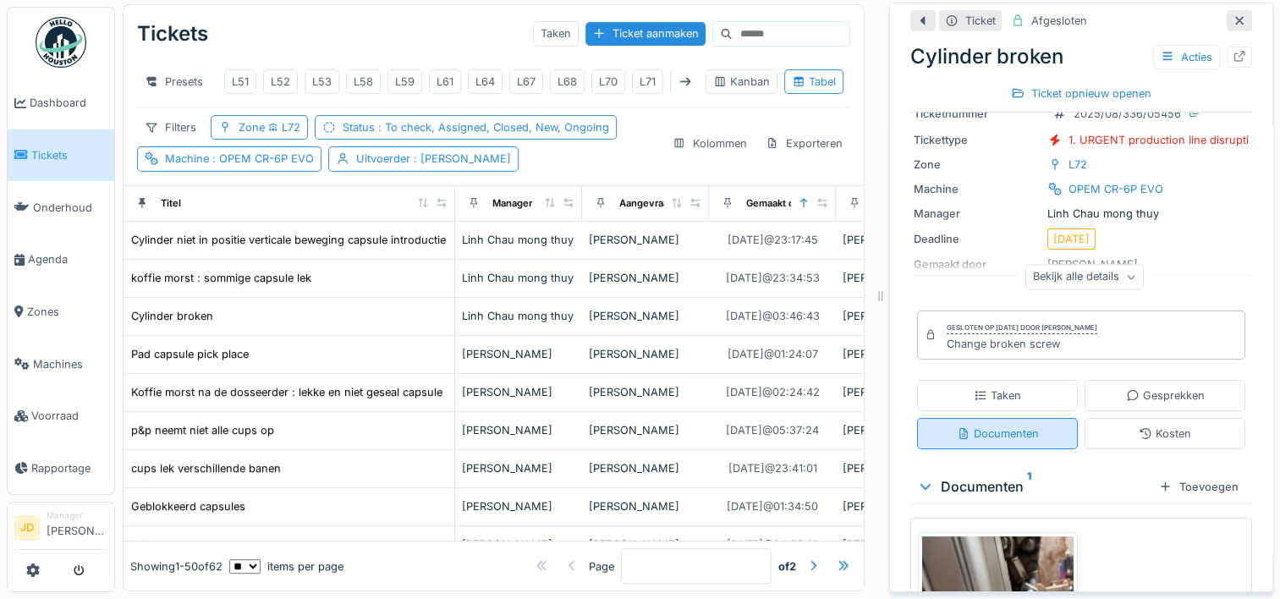
scroll to position [214, 0]
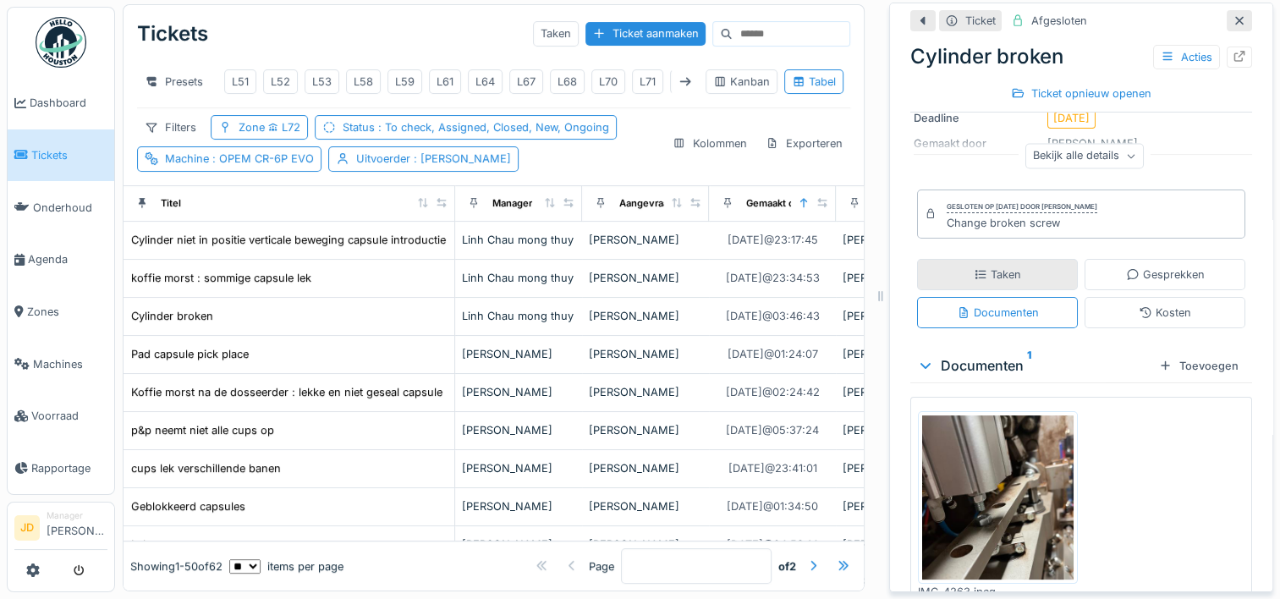
click at [974, 267] on div "Taken" at bounding box center [997, 274] width 47 height 16
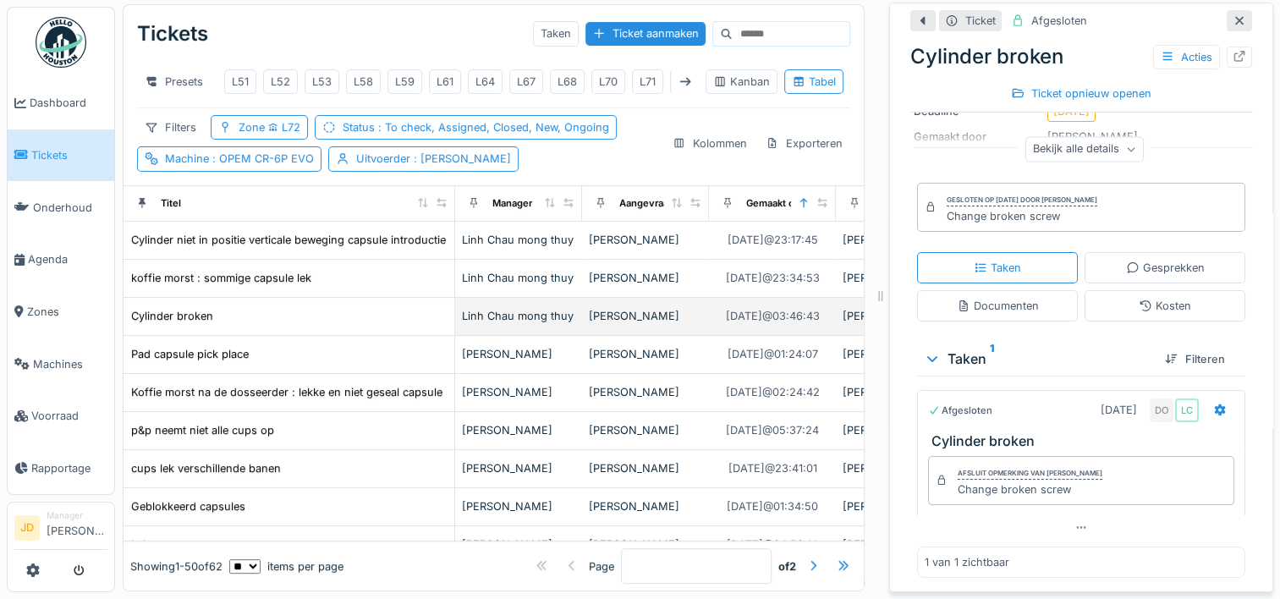
scroll to position [0, 0]
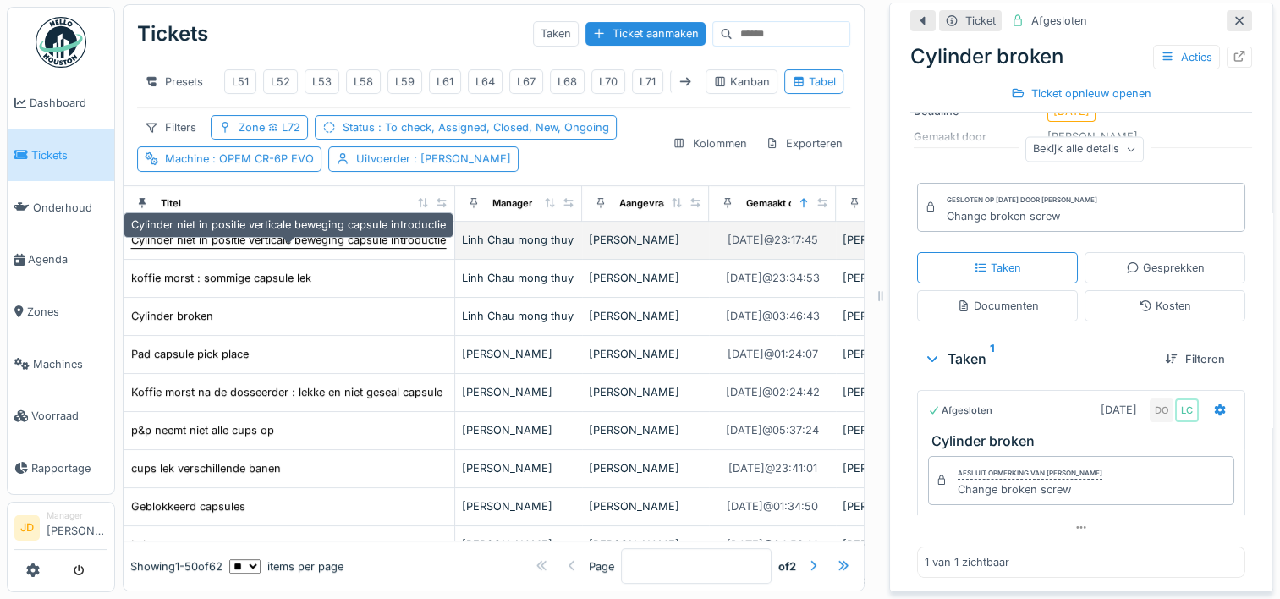
click at [379, 233] on div "Cylinder niet in positie verticale beweging capsule introductie" at bounding box center [288, 240] width 315 height 16
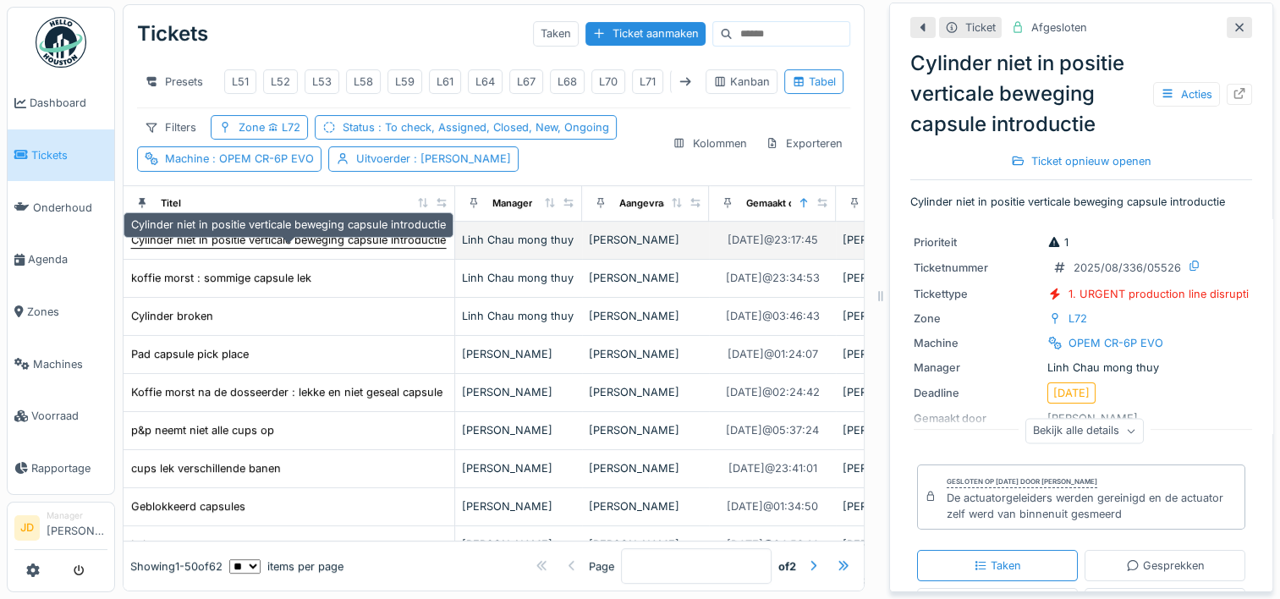
click at [379, 233] on div "Cylinder niet in positie verticale beweging capsule introductie" at bounding box center [288, 240] width 315 height 16
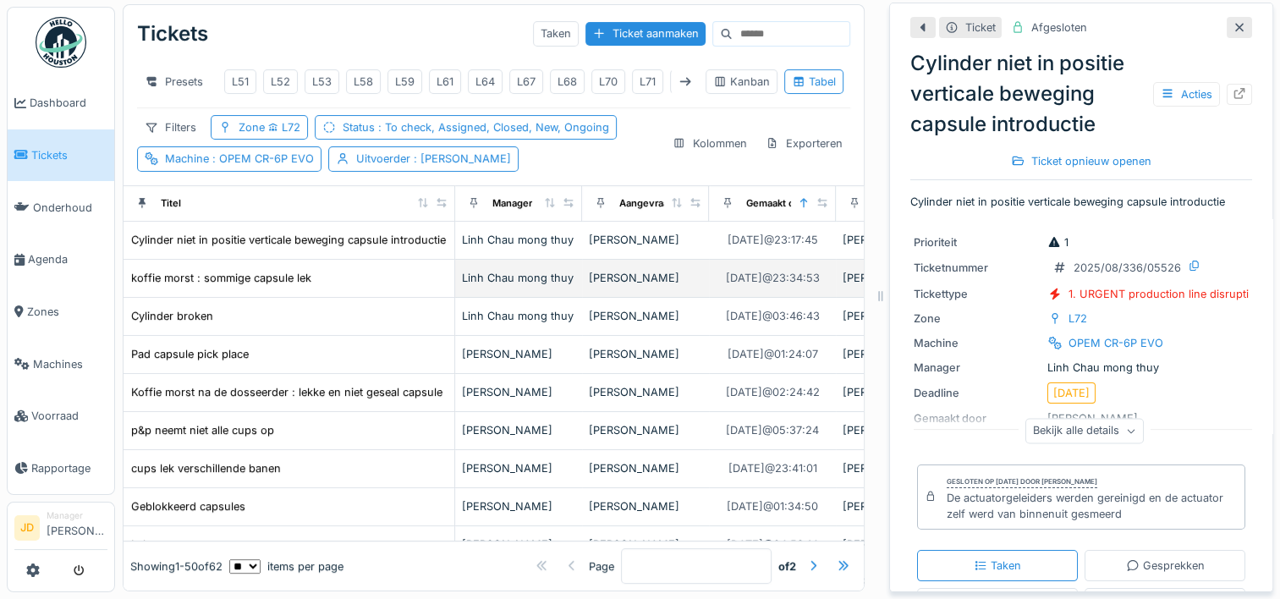
click at [372, 271] on div "koffie morst : sommige capsule lek" at bounding box center [288, 278] width 317 height 18
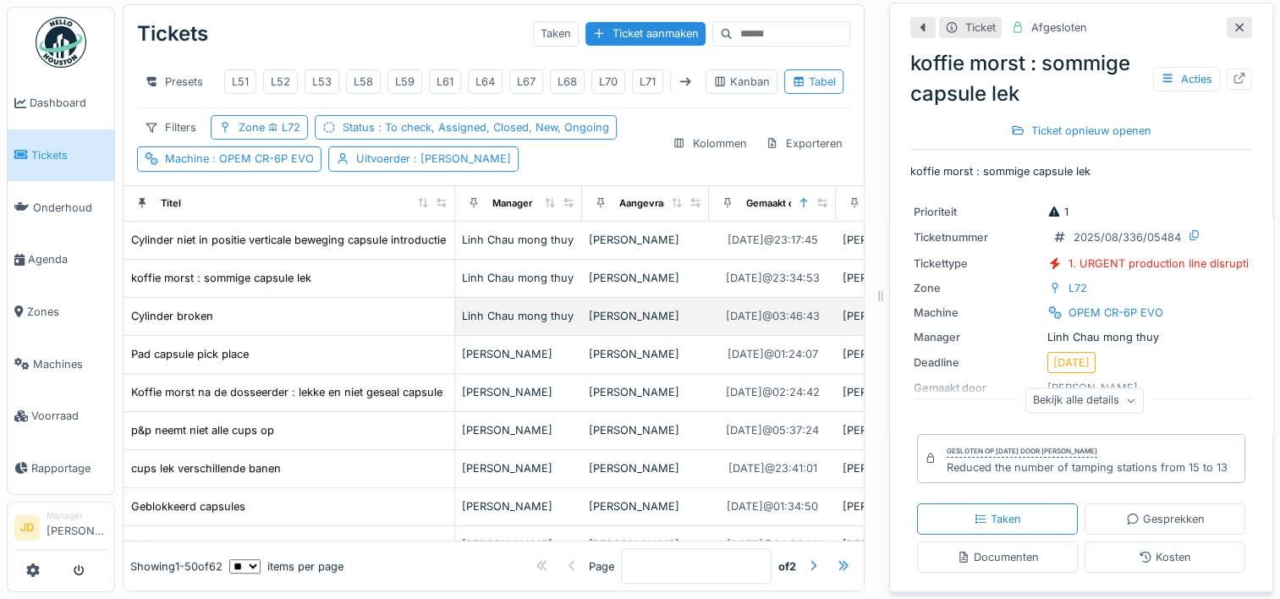
click at [361, 314] on div "Cylinder broken" at bounding box center [288, 316] width 317 height 18
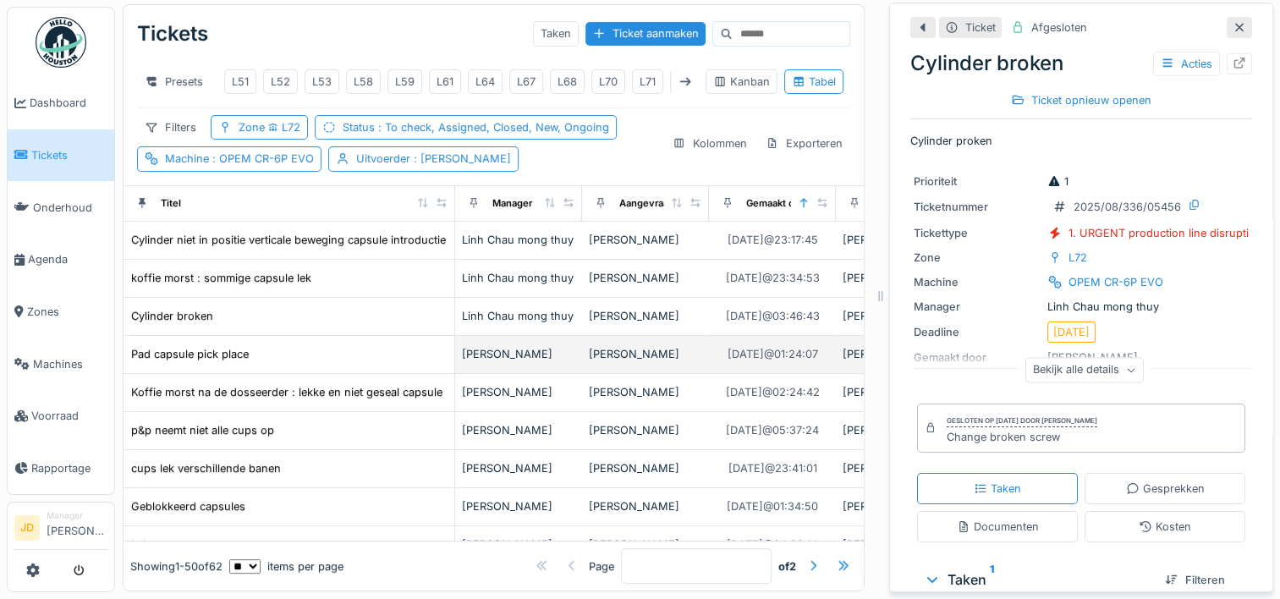
click at [356, 347] on div "Pad capsule pick place" at bounding box center [288, 354] width 317 height 18
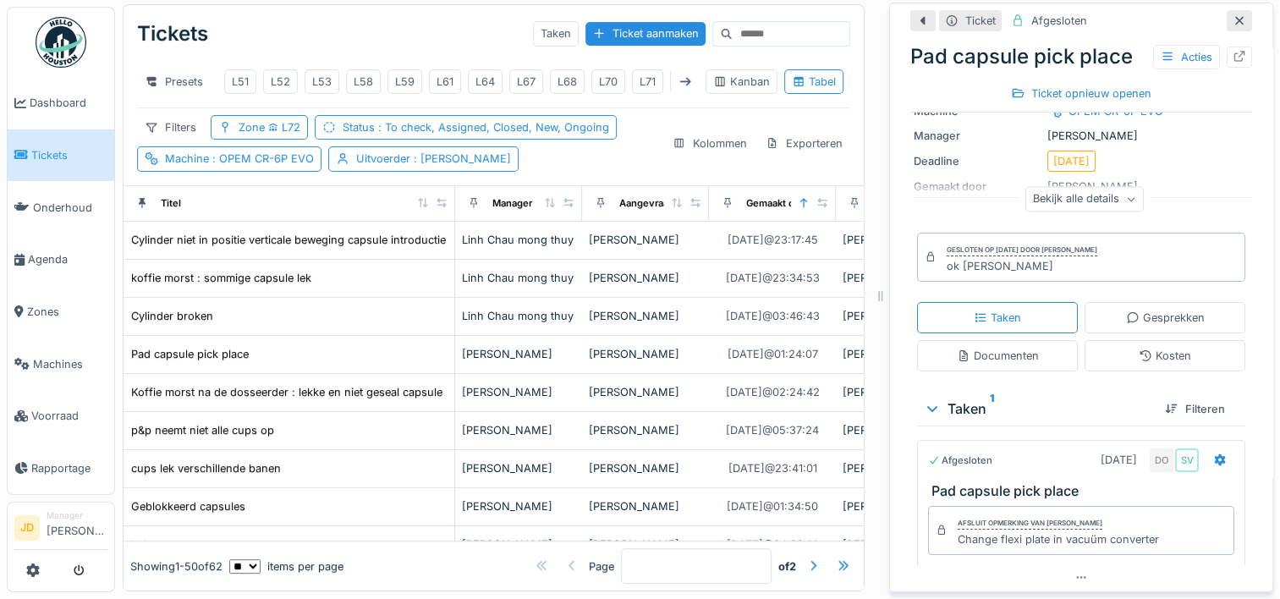
scroll to position [178, 0]
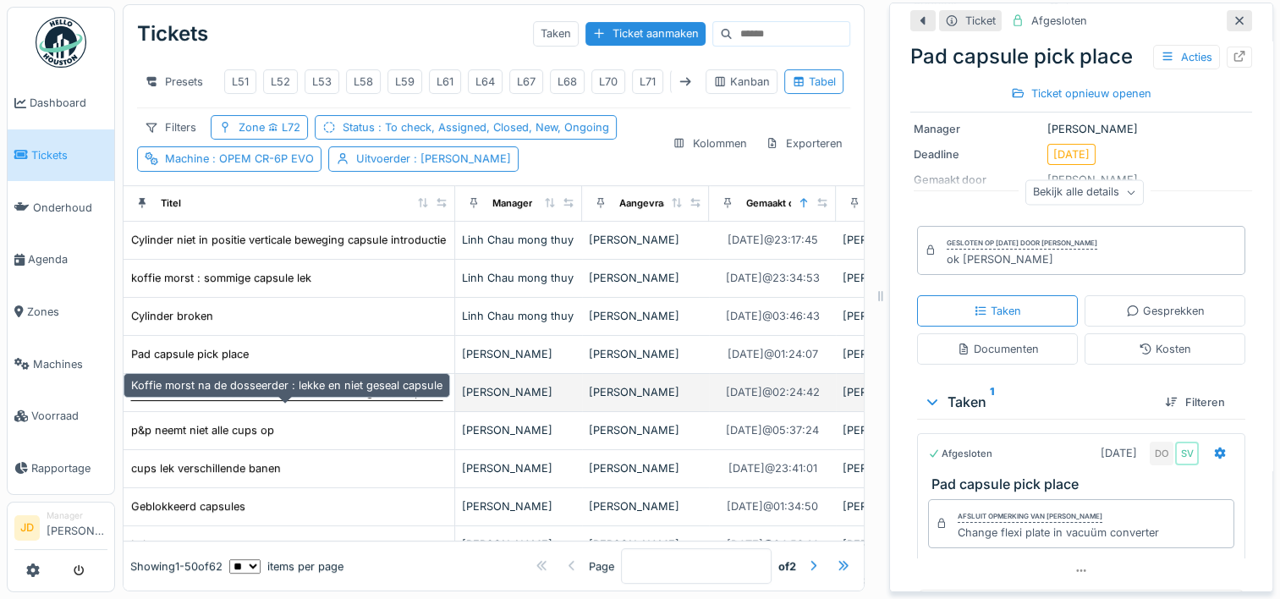
click at [345, 400] on div "Koffie morst na de dosseerder : lekke en niet geseal capsule" at bounding box center [286, 392] width 311 height 16
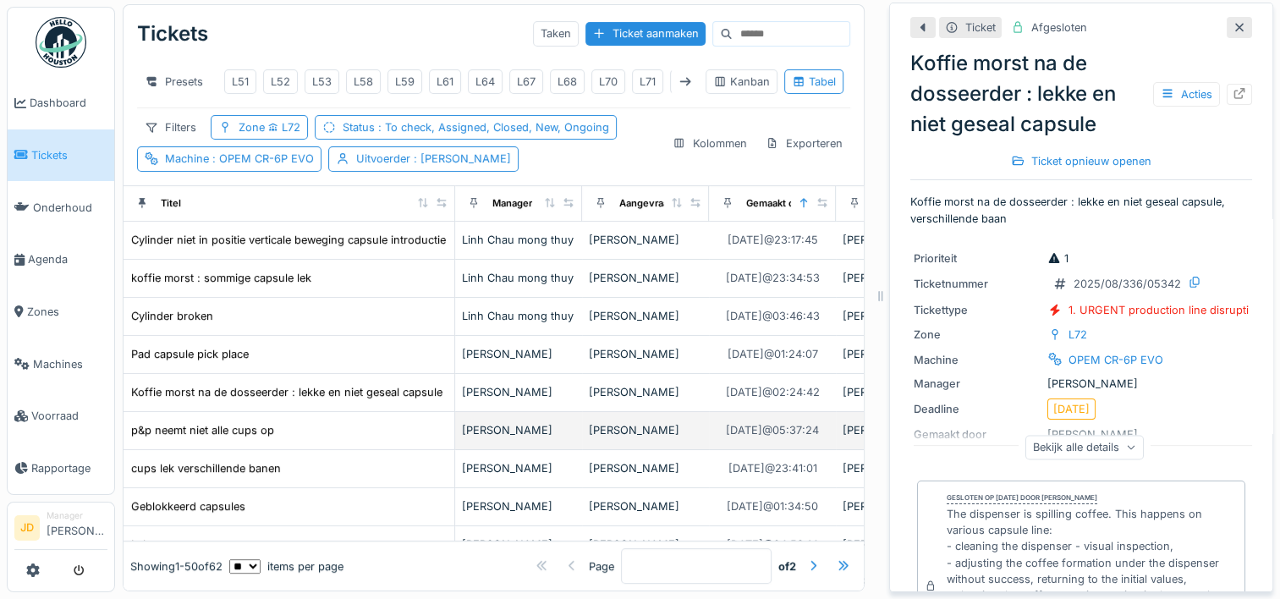
click at [326, 436] on div "p&p neemt niet alle cups op" at bounding box center [288, 430] width 317 height 18
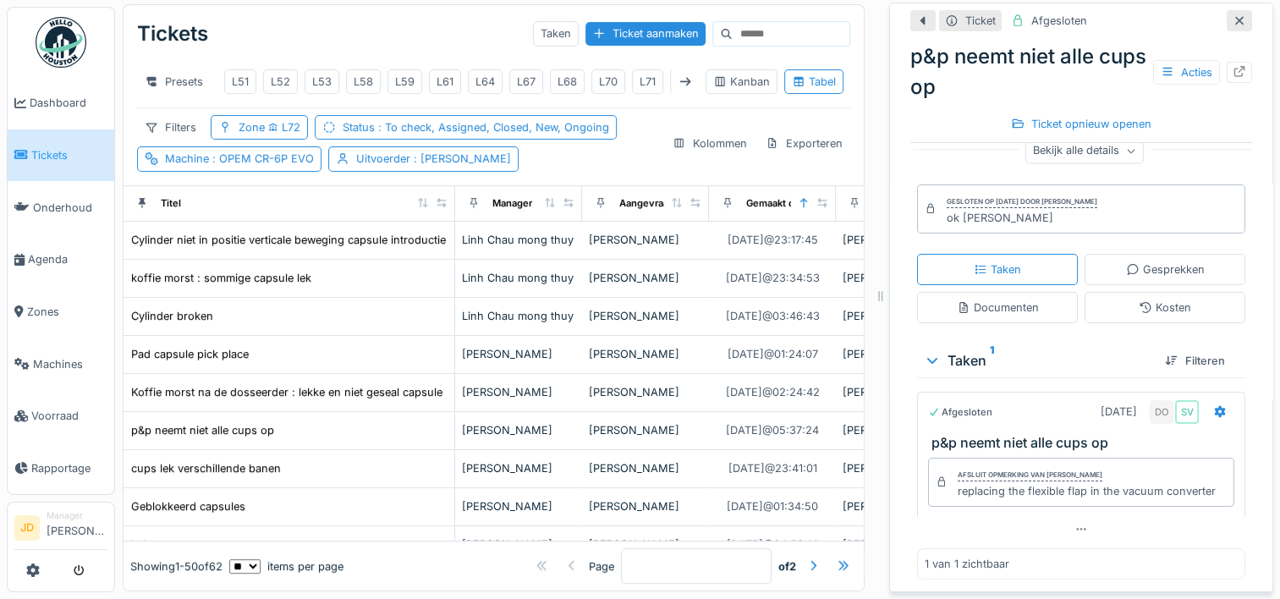
scroll to position [250, 0]
click at [304, 474] on td "cups lek verschillende banen" at bounding box center [289, 469] width 332 height 38
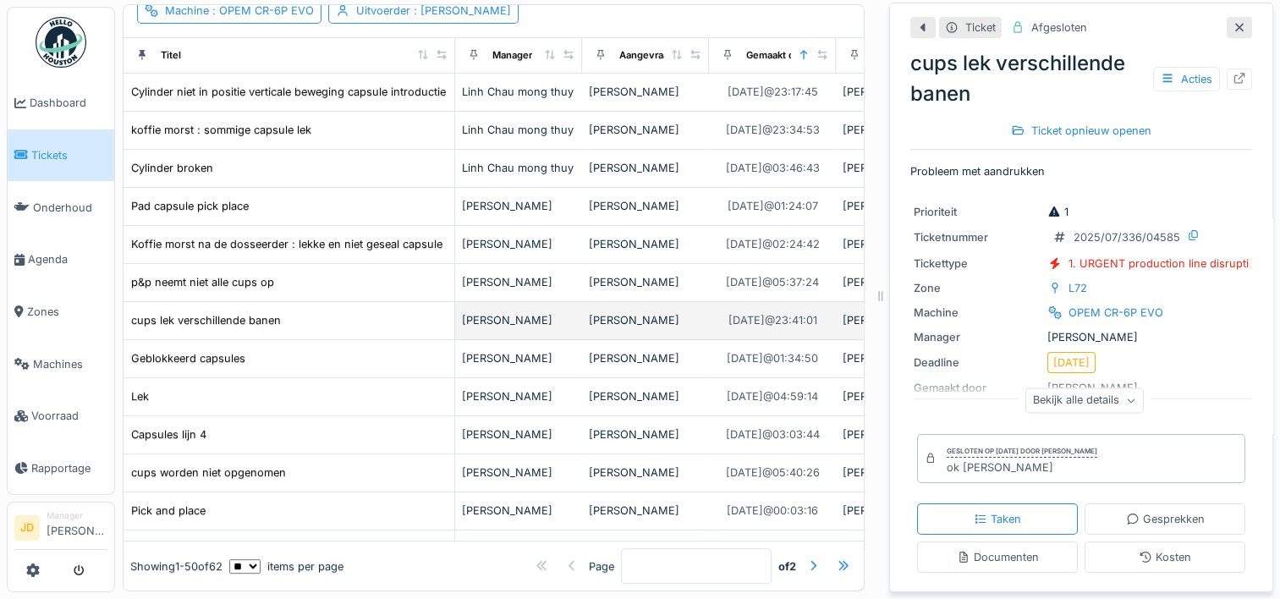
scroll to position [149, 0]
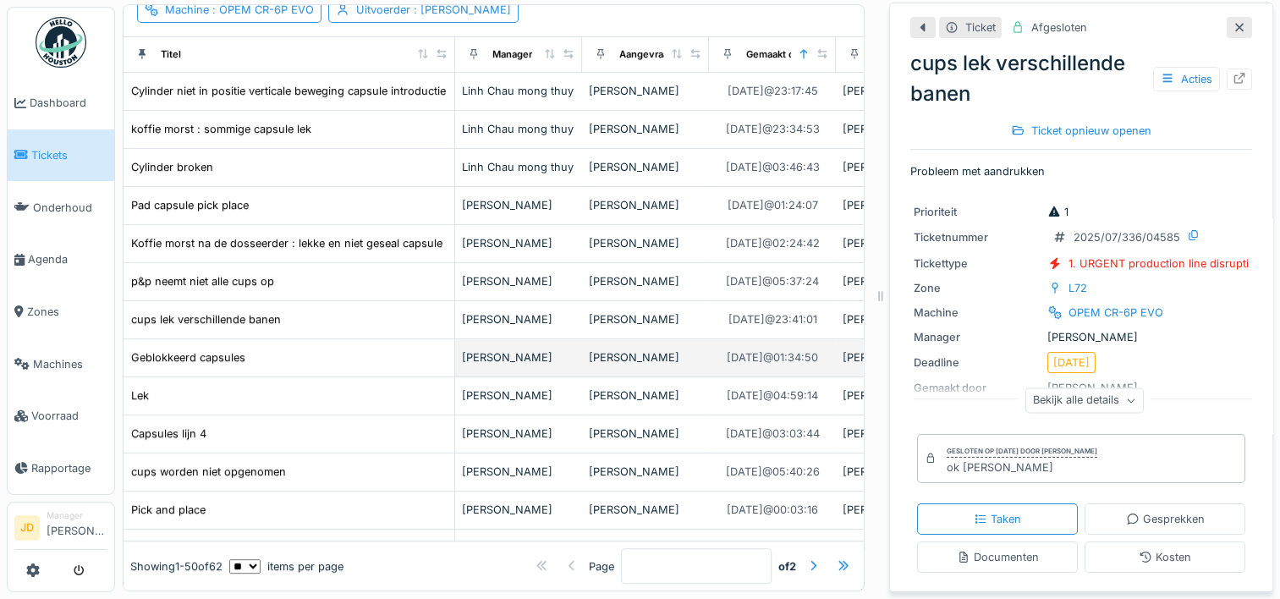
click at [329, 376] on td "Geblokkeerd capsules" at bounding box center [289, 358] width 332 height 38
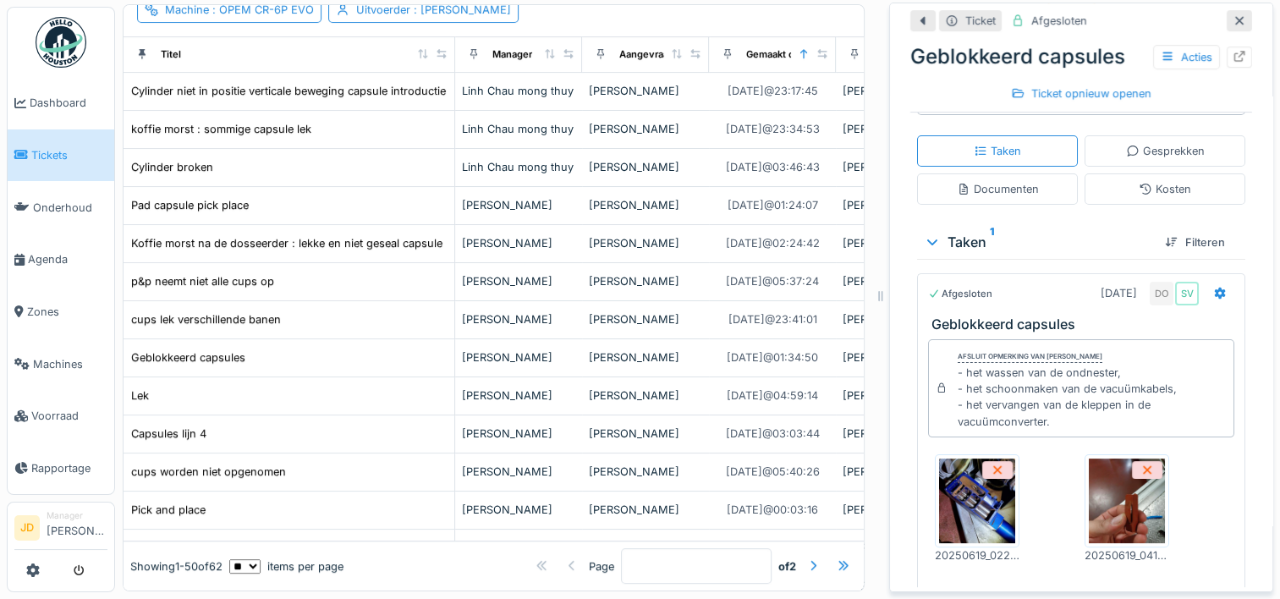
scroll to position [350, 0]
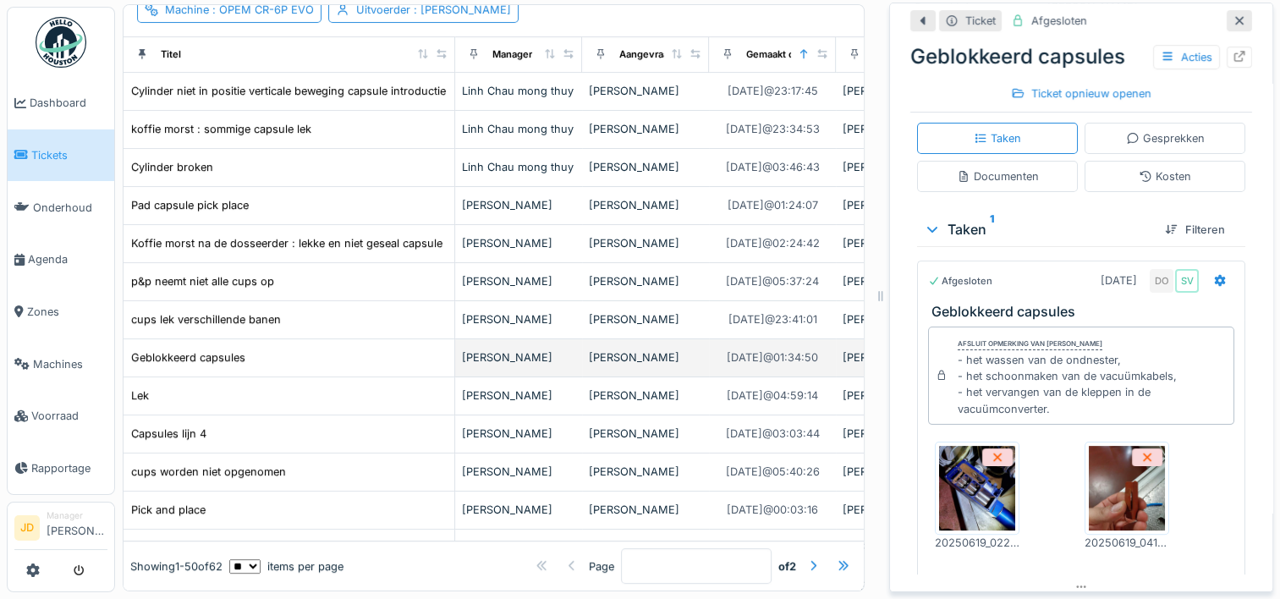
click at [285, 366] on div "Geblokkeerd capsules" at bounding box center [288, 358] width 317 height 18
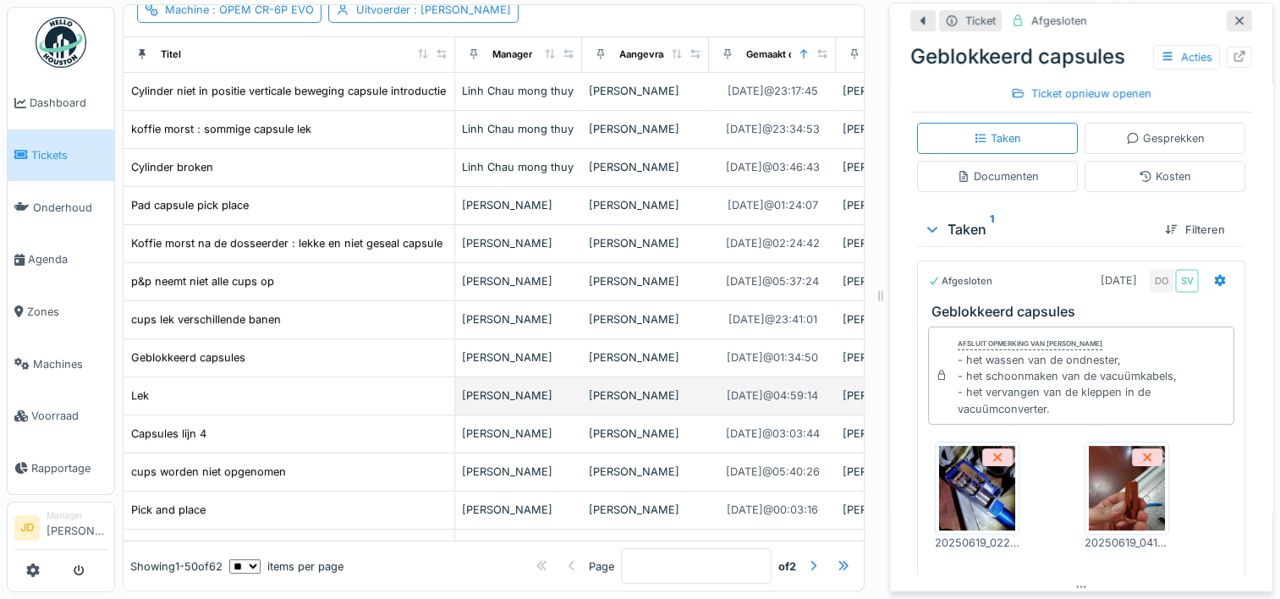
click at [266, 404] on div "Lek" at bounding box center [288, 396] width 317 height 18
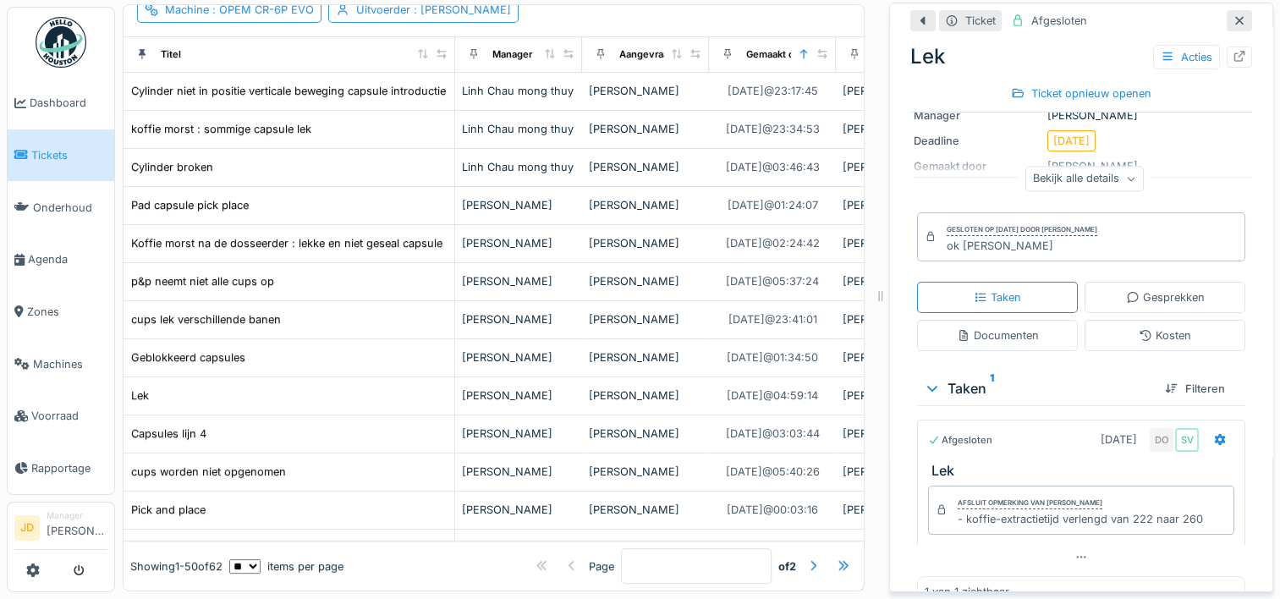
scroll to position [221, 0]
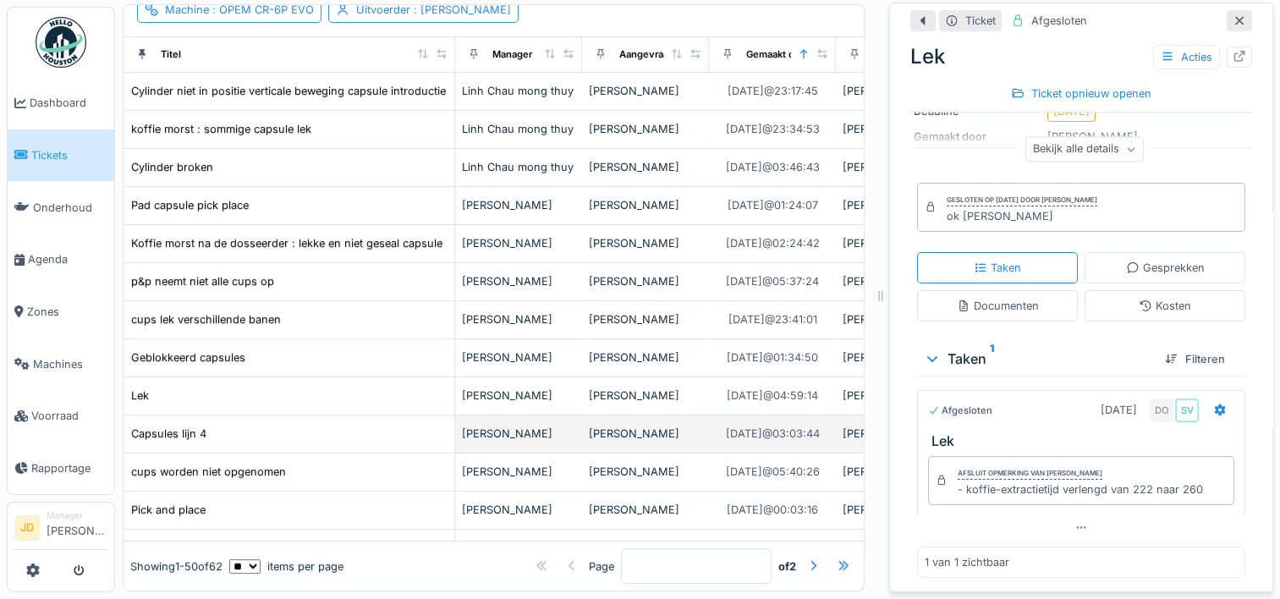
click at [325, 453] on td "Capsules lijn 4" at bounding box center [289, 434] width 332 height 38
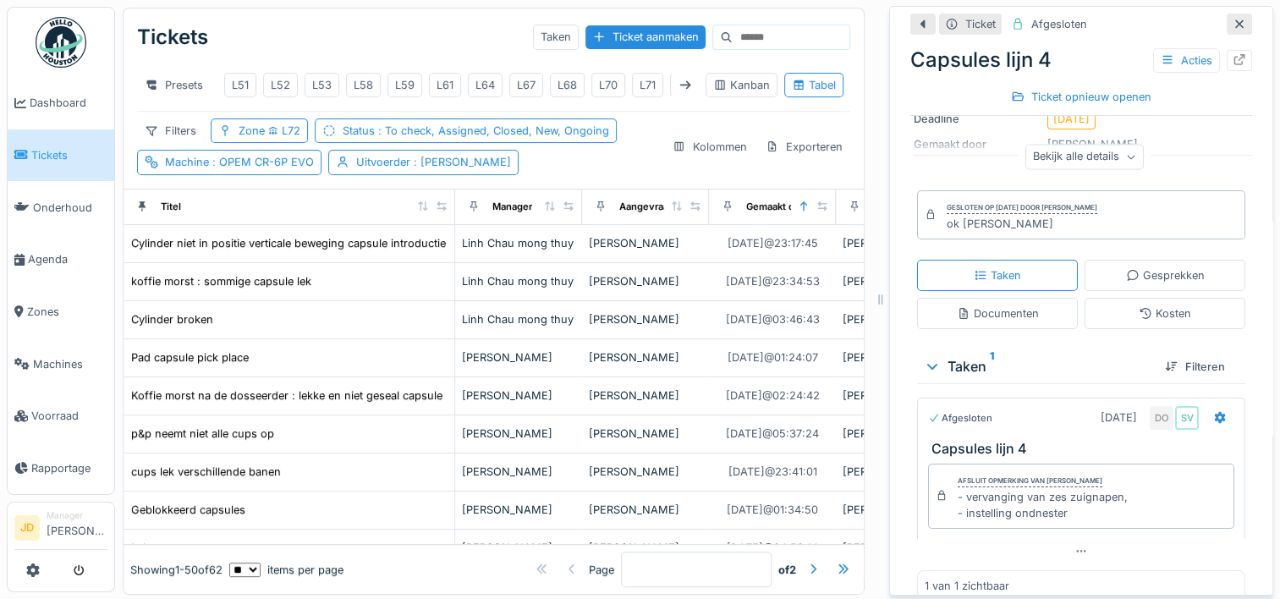
scroll to position [217, 0]
click at [288, 168] on span ": OPEM CR-6P EVO" at bounding box center [261, 162] width 105 height 13
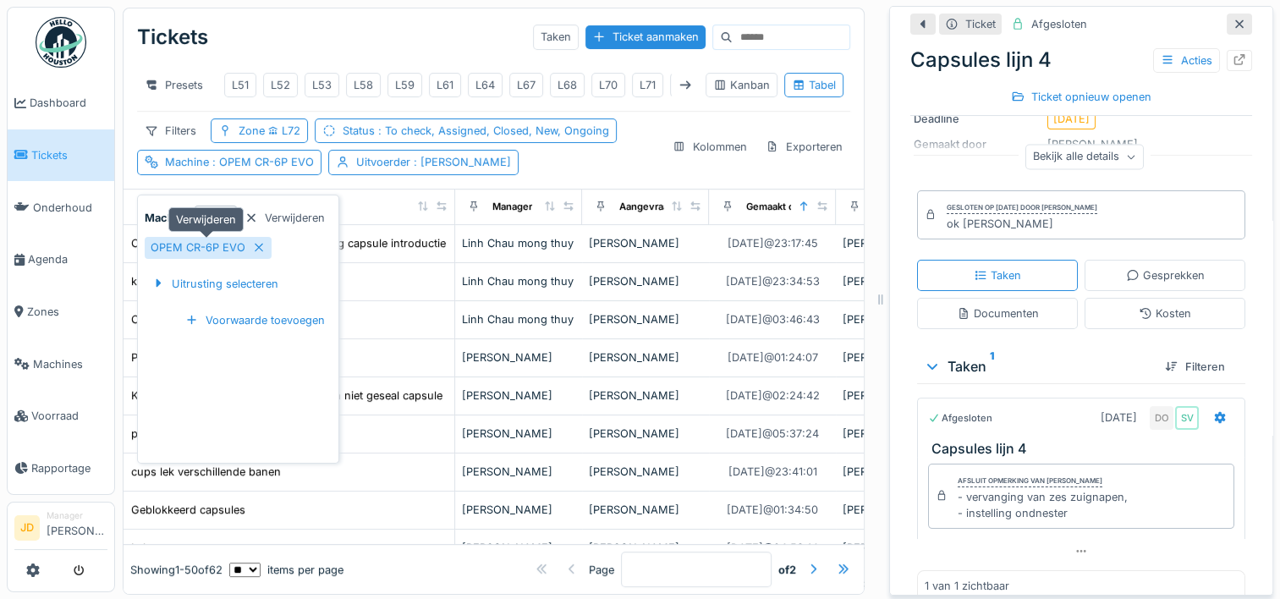
click at [257, 247] on icon at bounding box center [259, 248] width 8 height 8
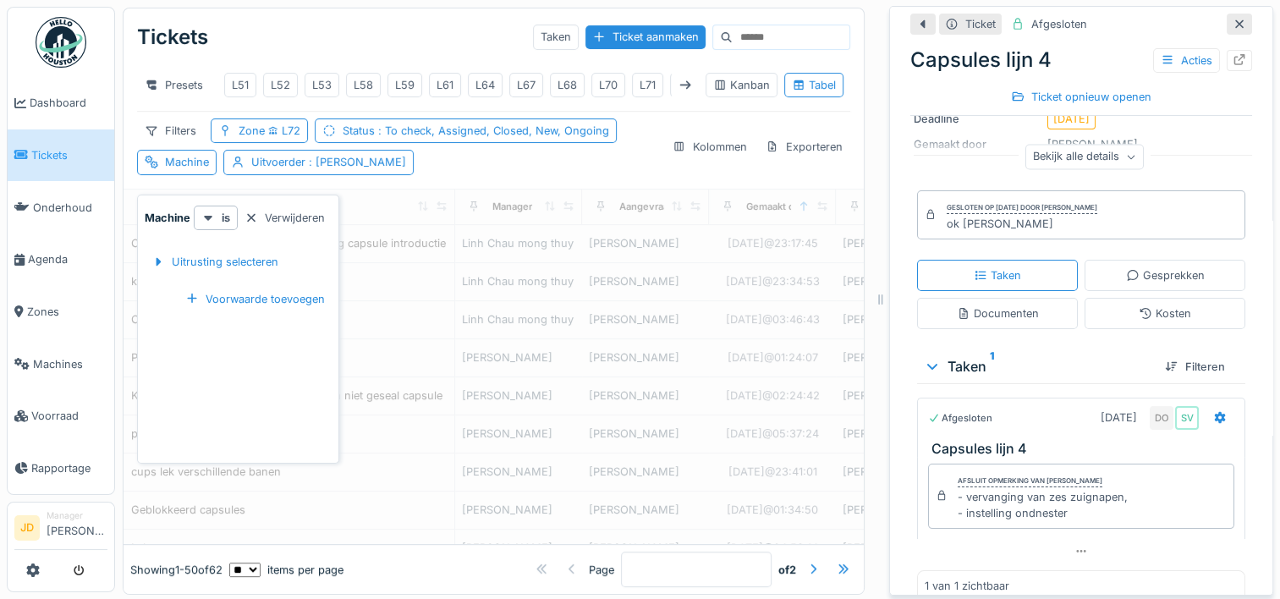
click at [1227, 21] on div at bounding box center [1239, 24] width 25 height 21
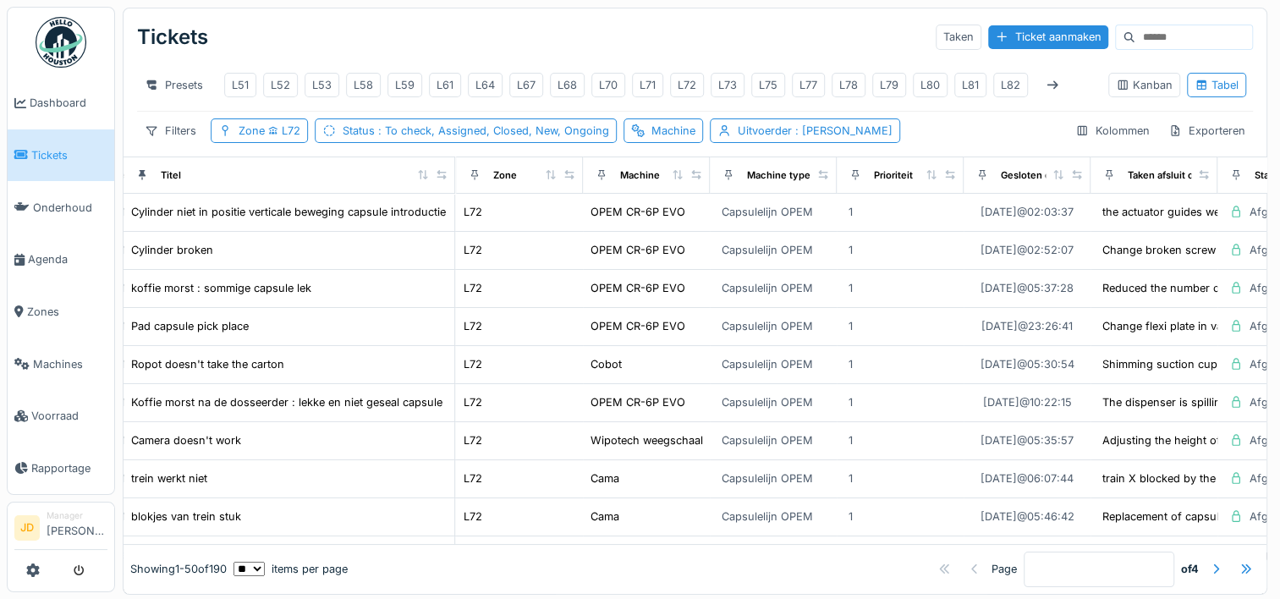
scroll to position [0, 864]
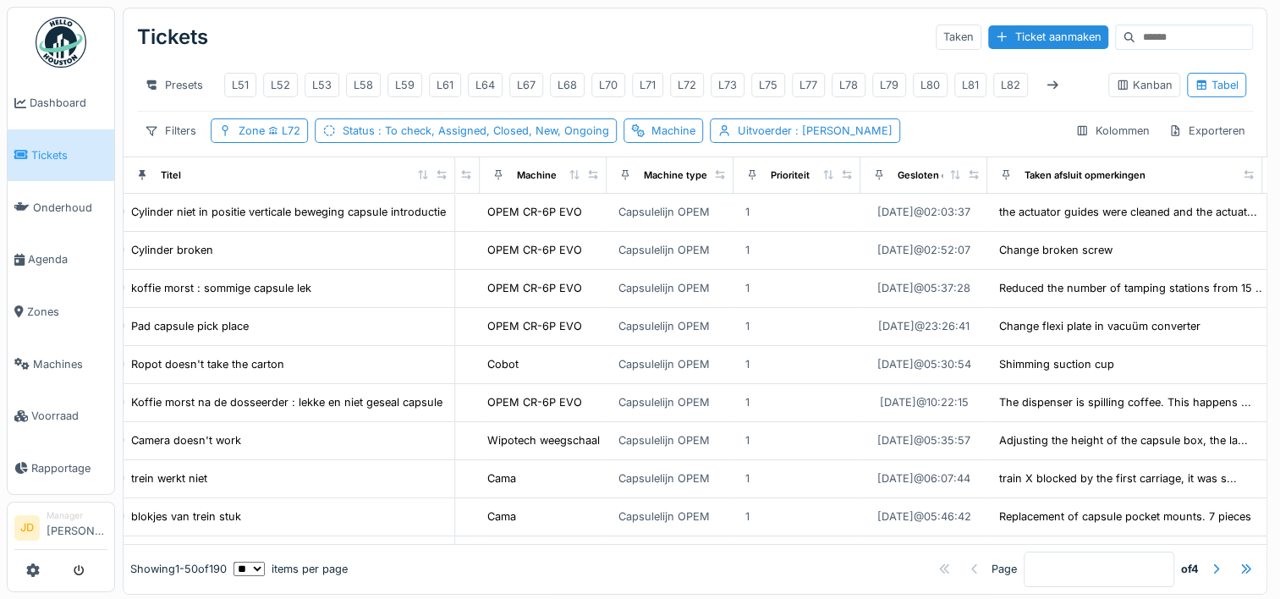
drag, startPoint x: 1098, startPoint y: 189, endPoint x: 1246, endPoint y: 196, distance: 148.2
click at [1246, 196] on div "Tickets Taken Ticket aanmaken Presets L51 L52 L53 L58 L59 L61 L64 L67 L68 L70 L…" at bounding box center [695, 301] width 1144 height 587
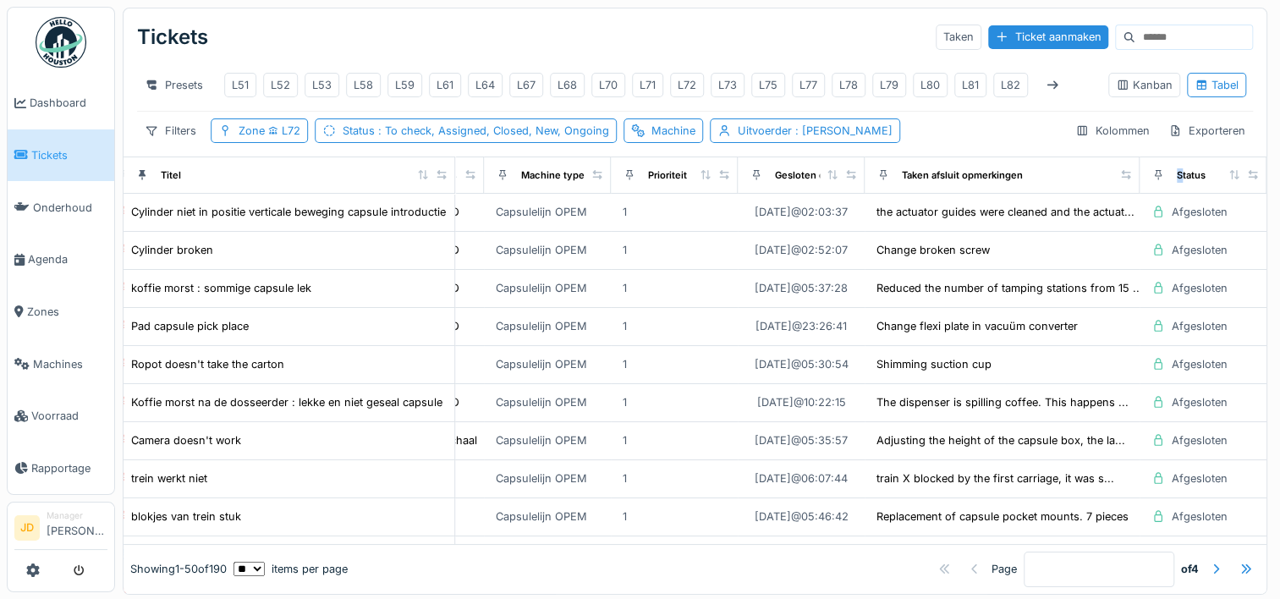
drag, startPoint x: 1106, startPoint y: 189, endPoint x: 1158, endPoint y: 190, distance: 51.6
click at [1158, 190] on tr "Titel Manager Aangevraagd door Gemaakt op Gemaakt door Uitvoerder Tickettype Zo…" at bounding box center [201, 174] width 2129 height 36
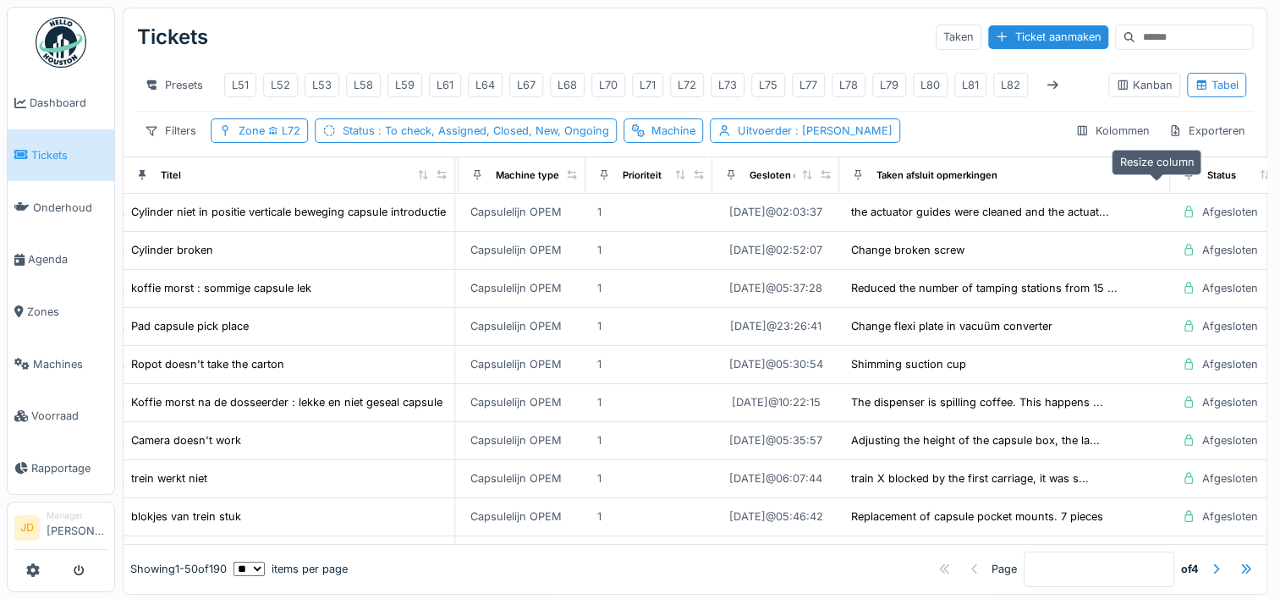
click at [1156, 179] on icon at bounding box center [1156, 174] width 12 height 9
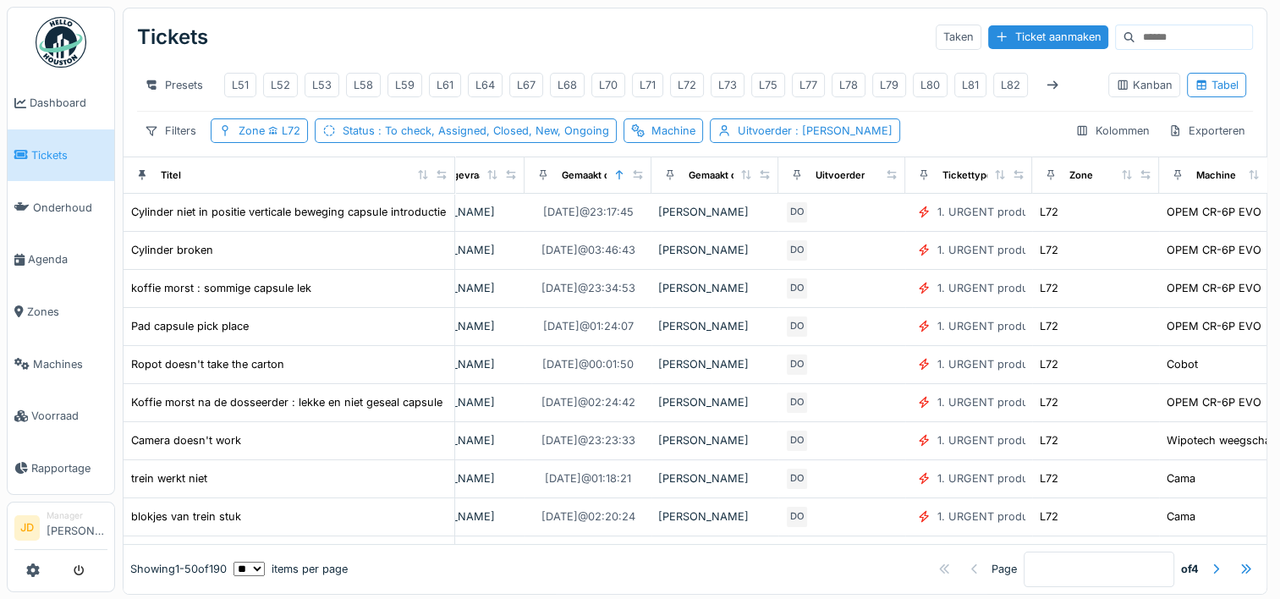
scroll to position [0, 0]
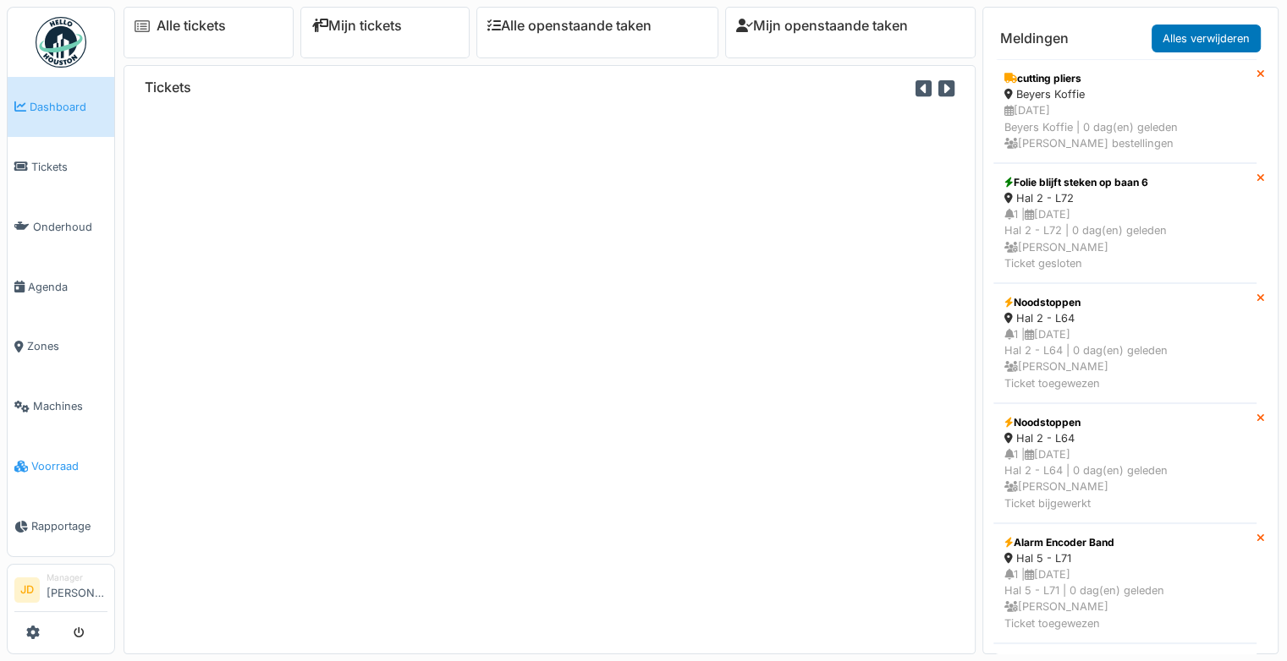
click at [51, 458] on span "Voorraad" at bounding box center [69, 466] width 76 height 16
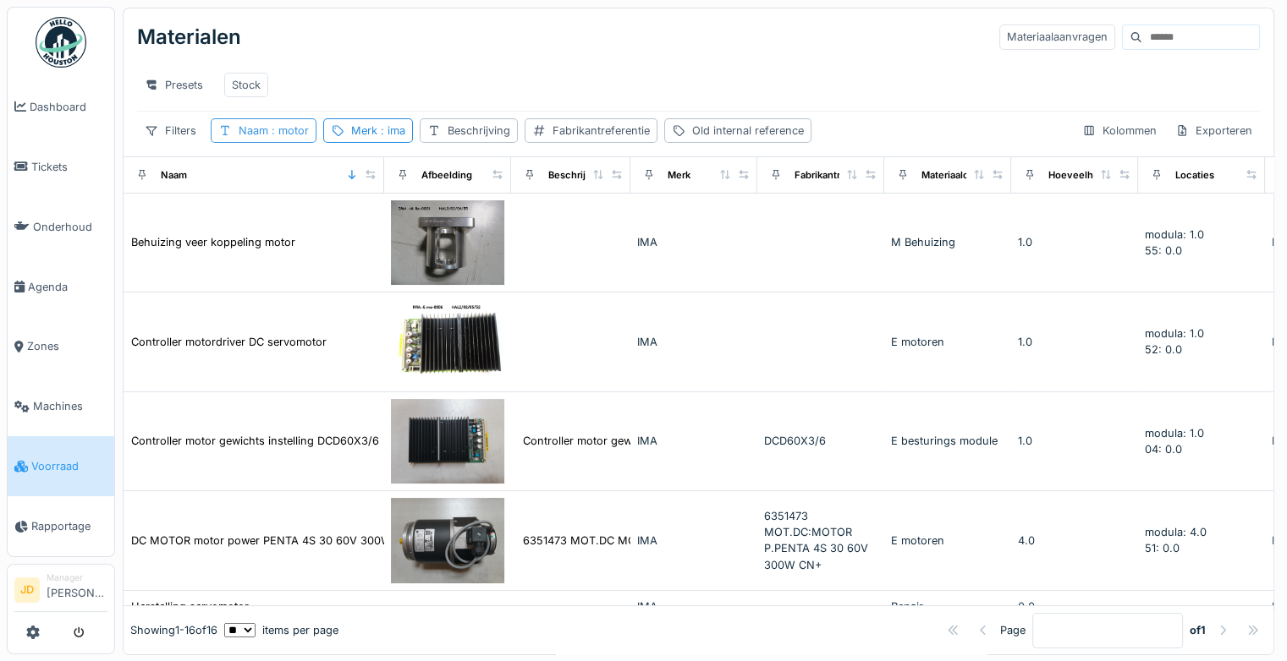
click at [298, 137] on span ": motor" at bounding box center [288, 130] width 41 height 13
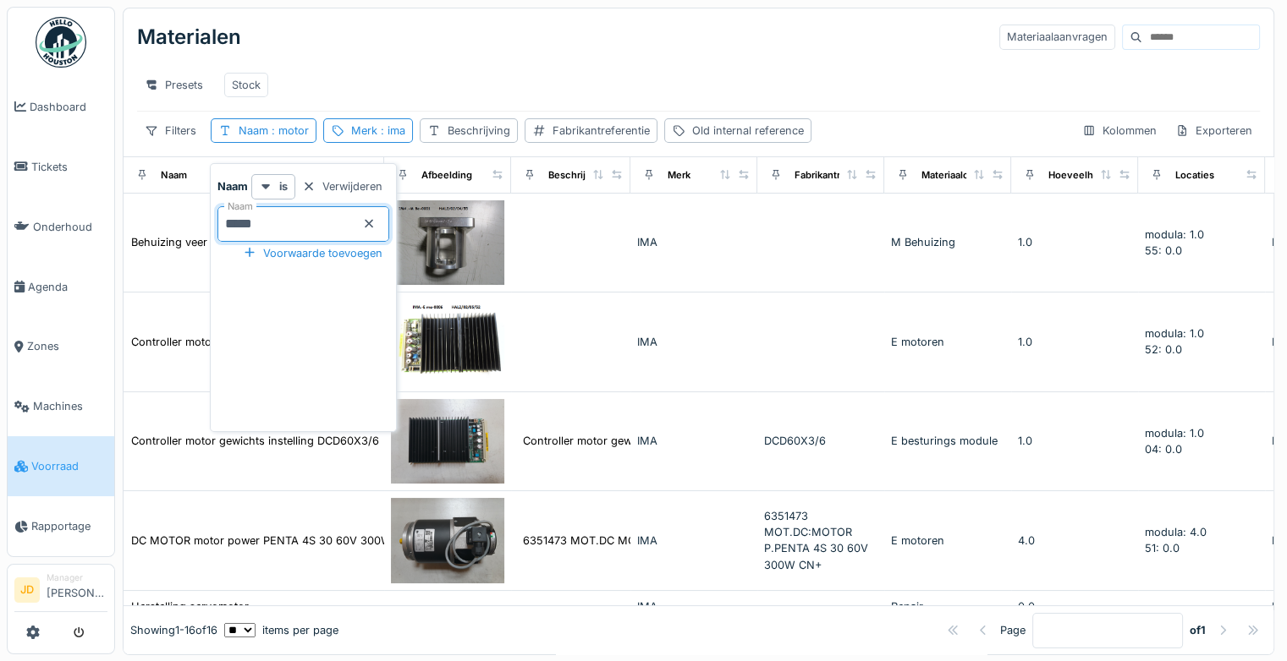
click at [331, 227] on input "*****" at bounding box center [303, 224] width 172 height 36
type input "*"
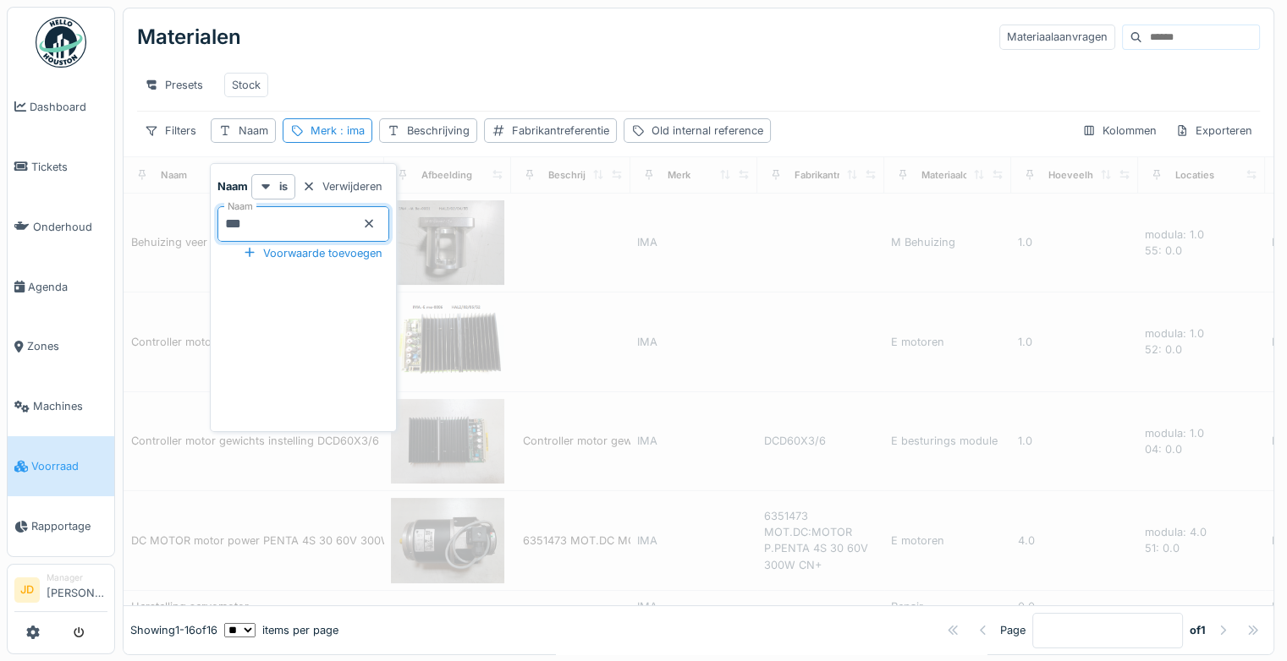
type input "****"
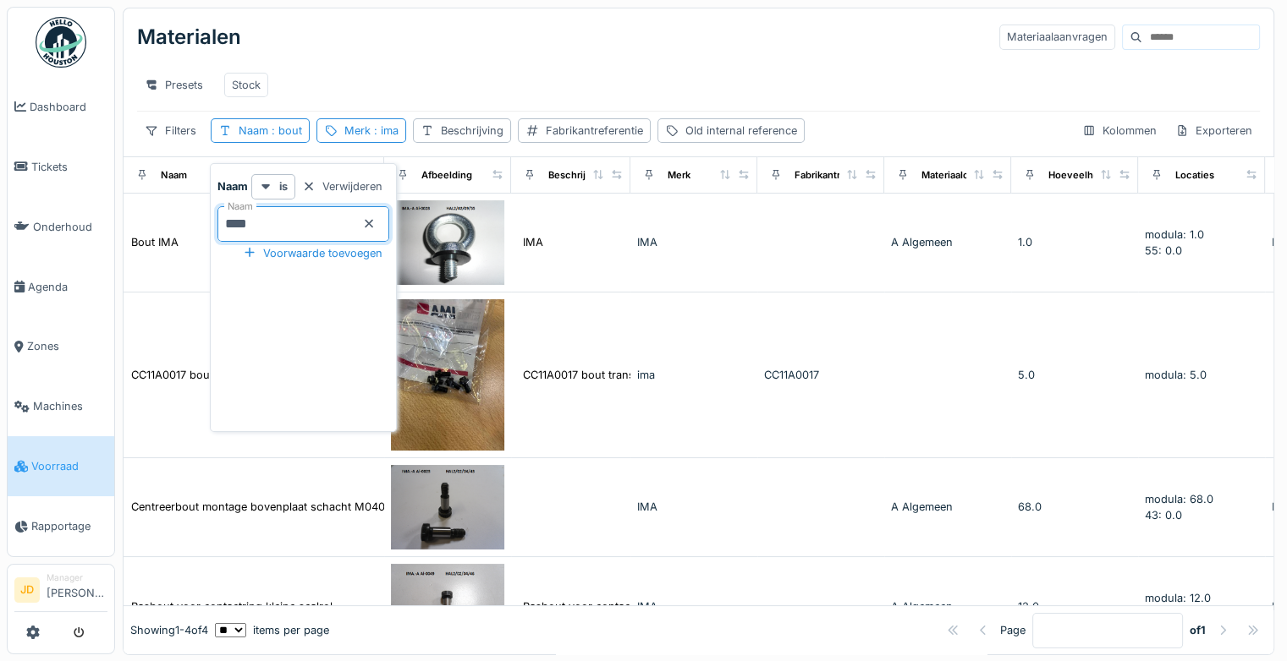
click at [461, 52] on div "Materialen Materiaalaanvragen" at bounding box center [698, 37] width 1122 height 44
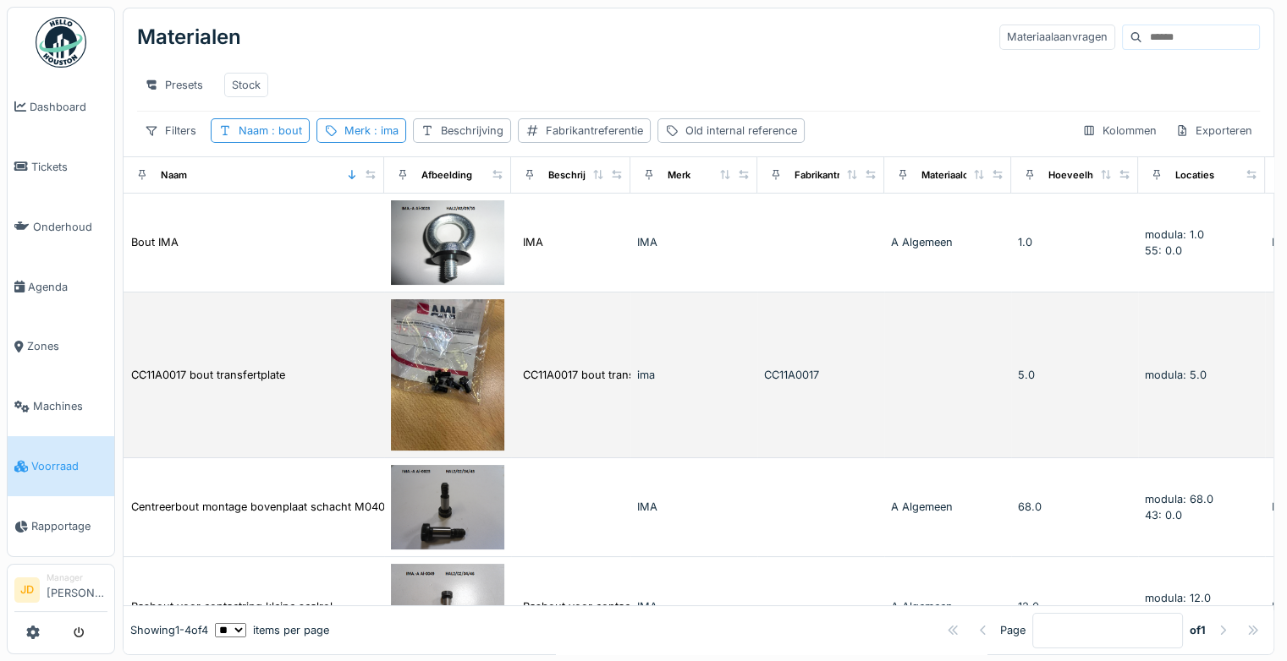
scroll to position [74, 0]
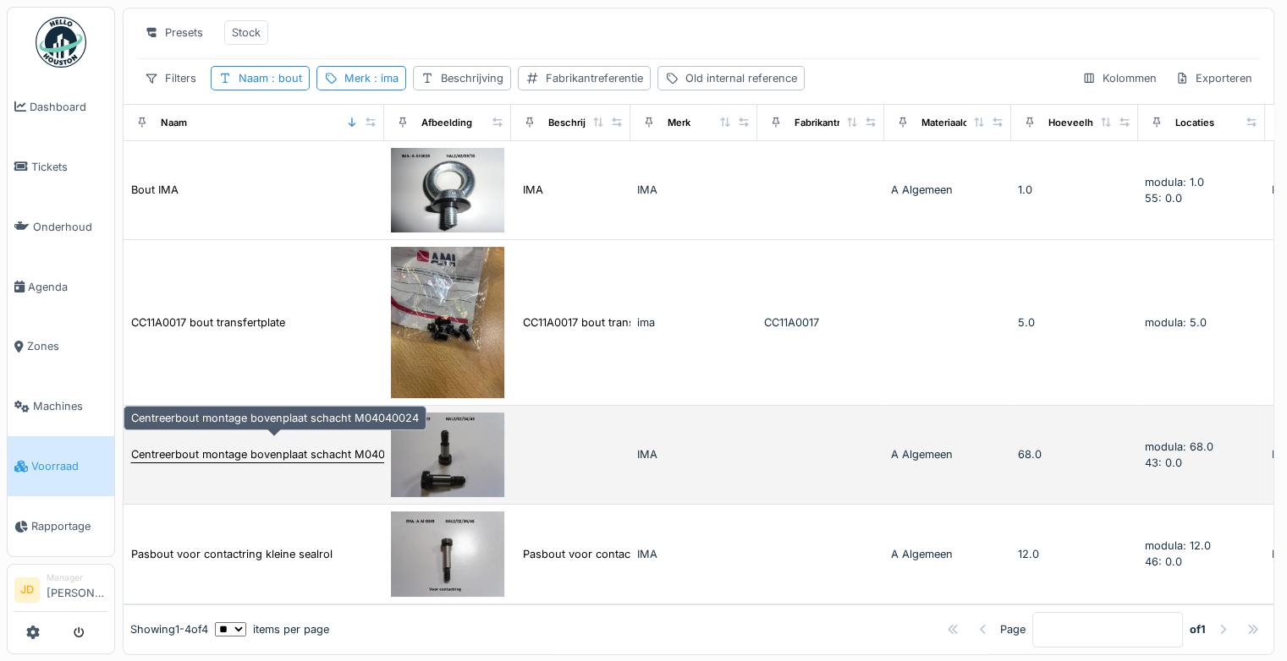
click at [316, 447] on div "Centreerbout montage bovenplaat schacht M04040024" at bounding box center [275, 455] width 288 height 16
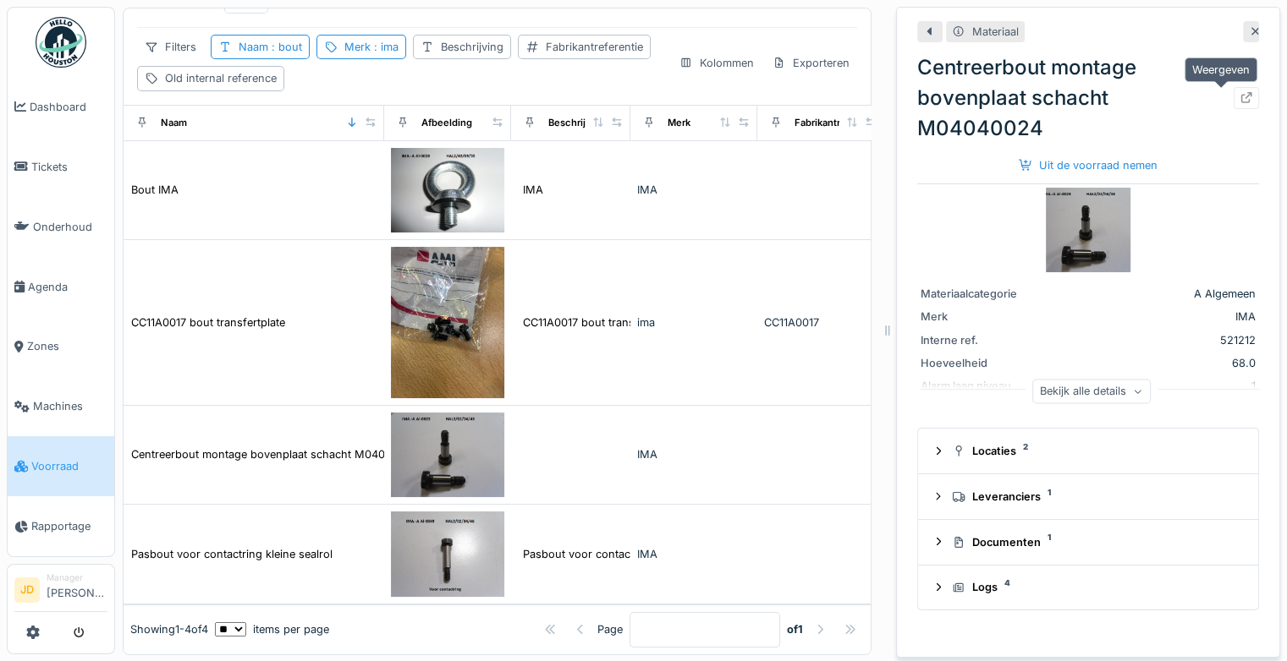
click at [1241, 95] on icon at bounding box center [1246, 97] width 11 height 11
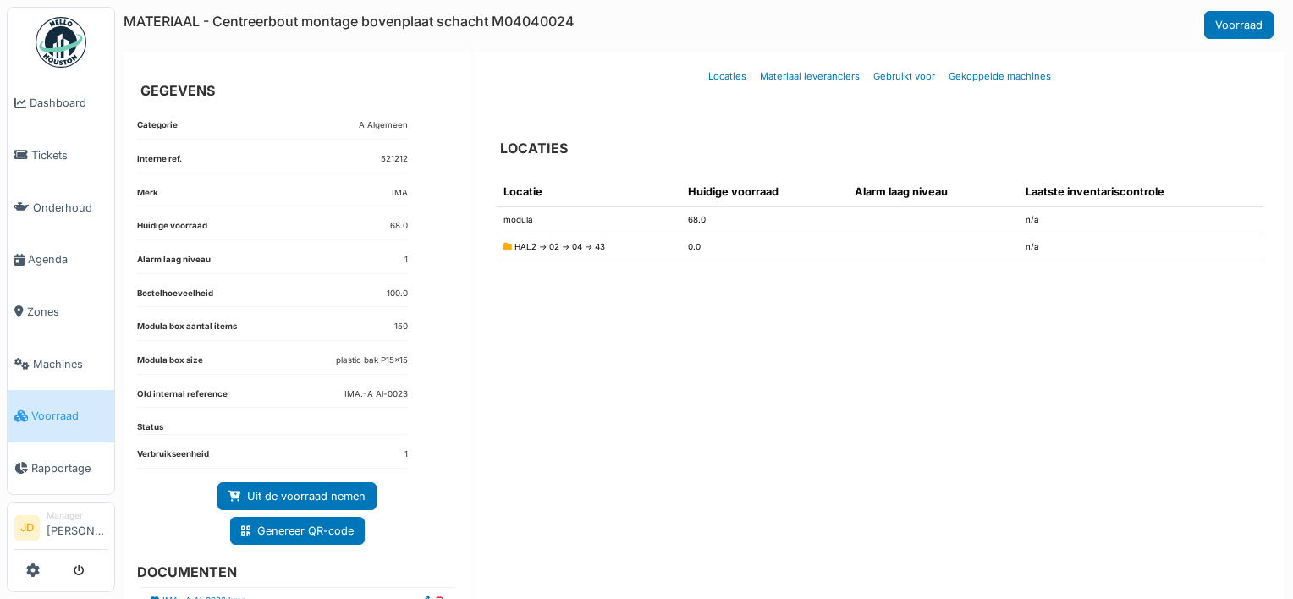
scroll to position [52, 0]
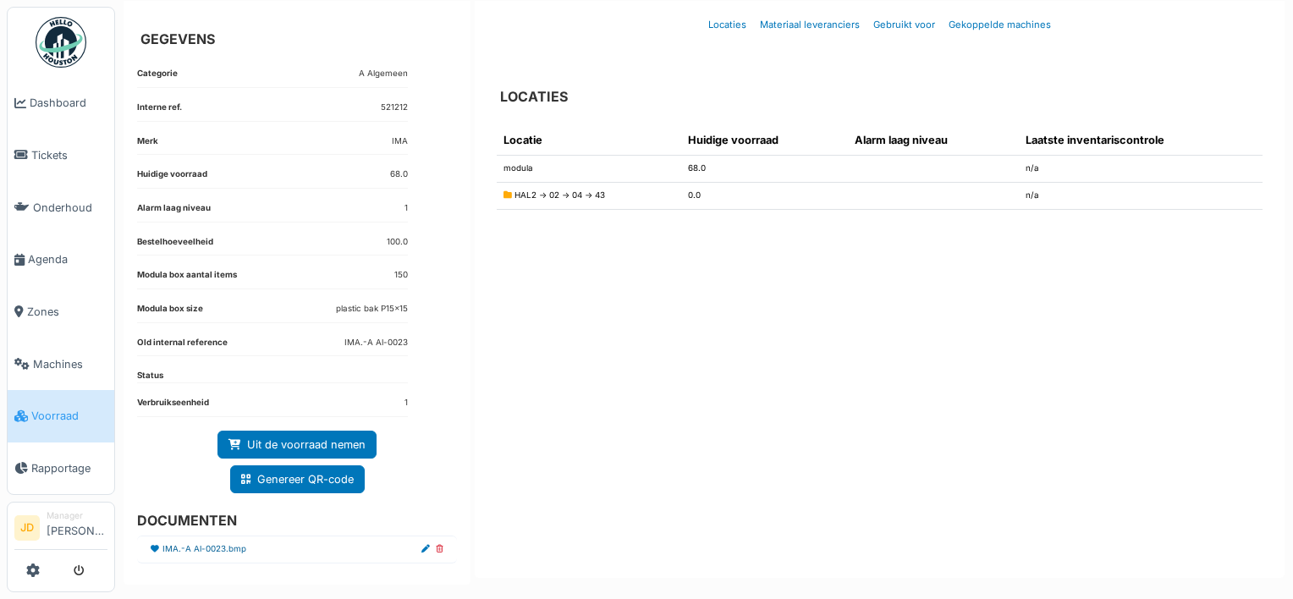
click at [222, 545] on link "IMA.-A Al-0023.bmp" at bounding box center [204, 549] width 84 height 13
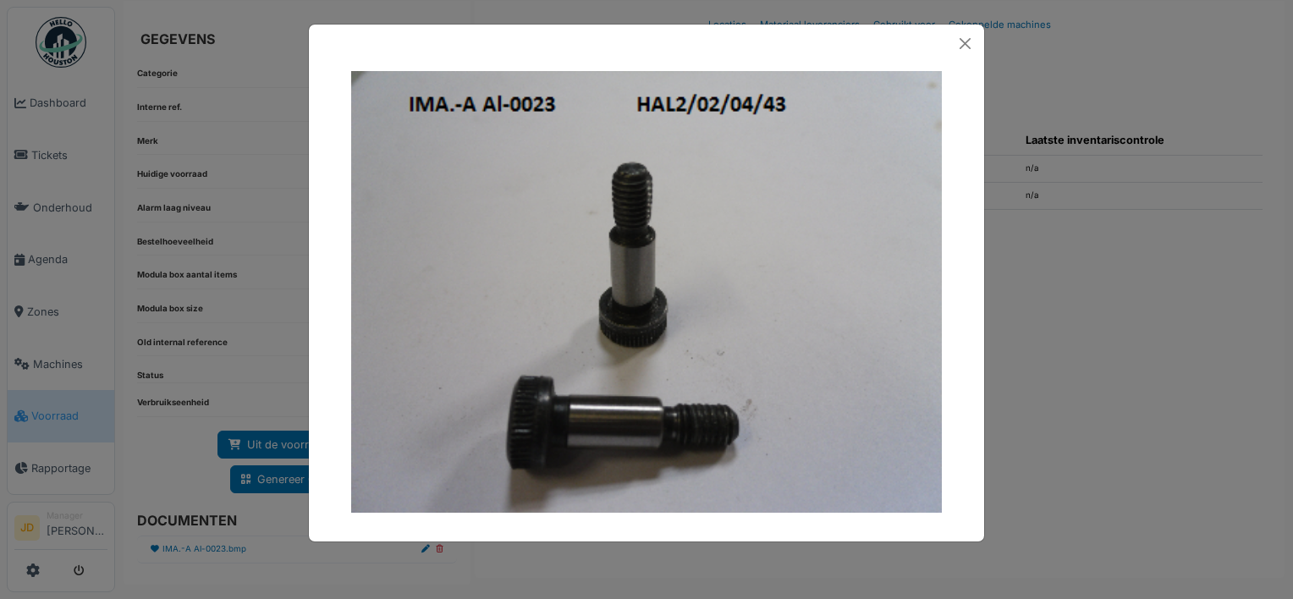
click at [1069, 392] on div at bounding box center [646, 299] width 1293 height 599
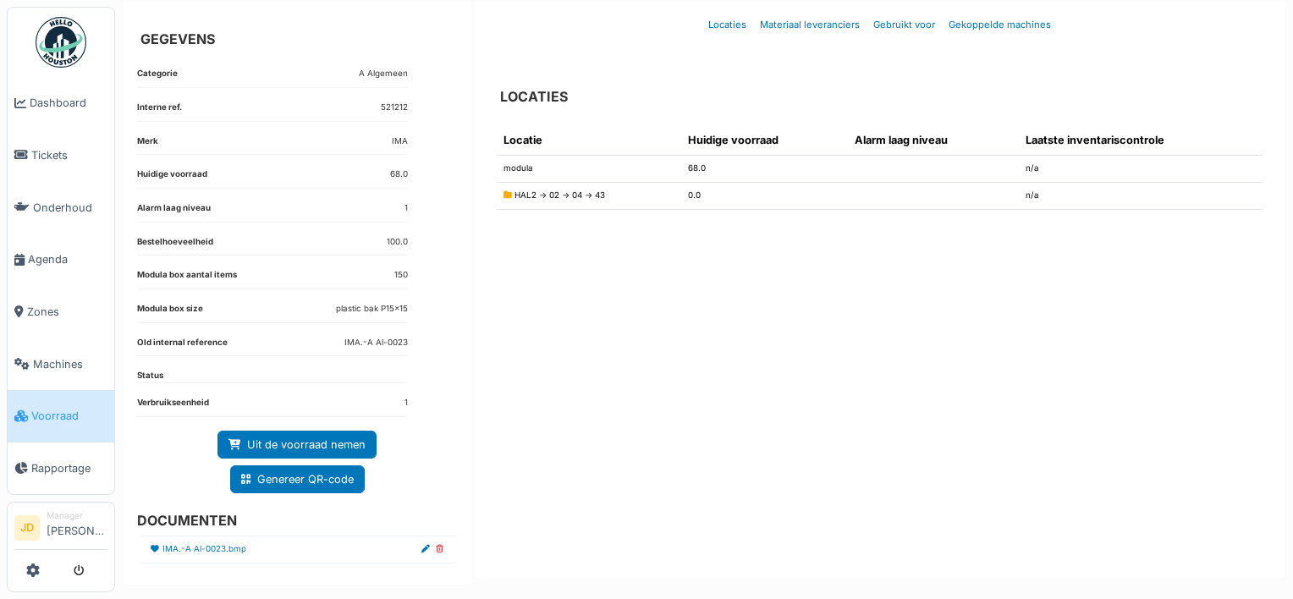
scroll to position [0, 0]
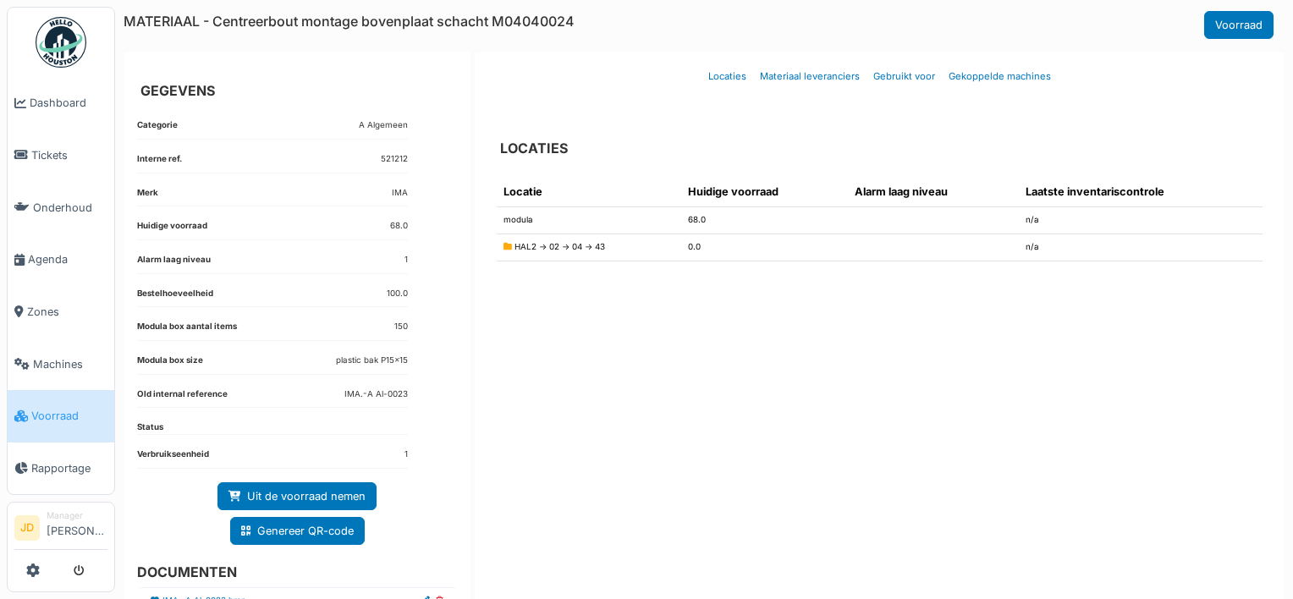
scroll to position [52, 0]
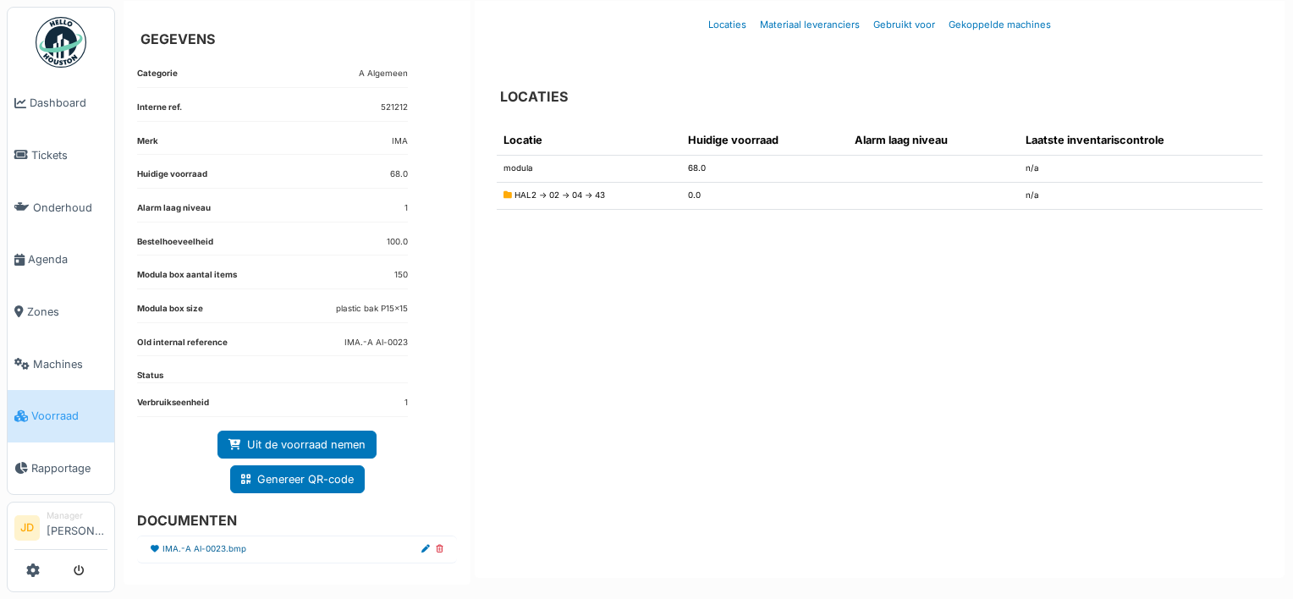
click at [204, 548] on link "IMA.-A Al-0023.bmp" at bounding box center [204, 549] width 84 height 13
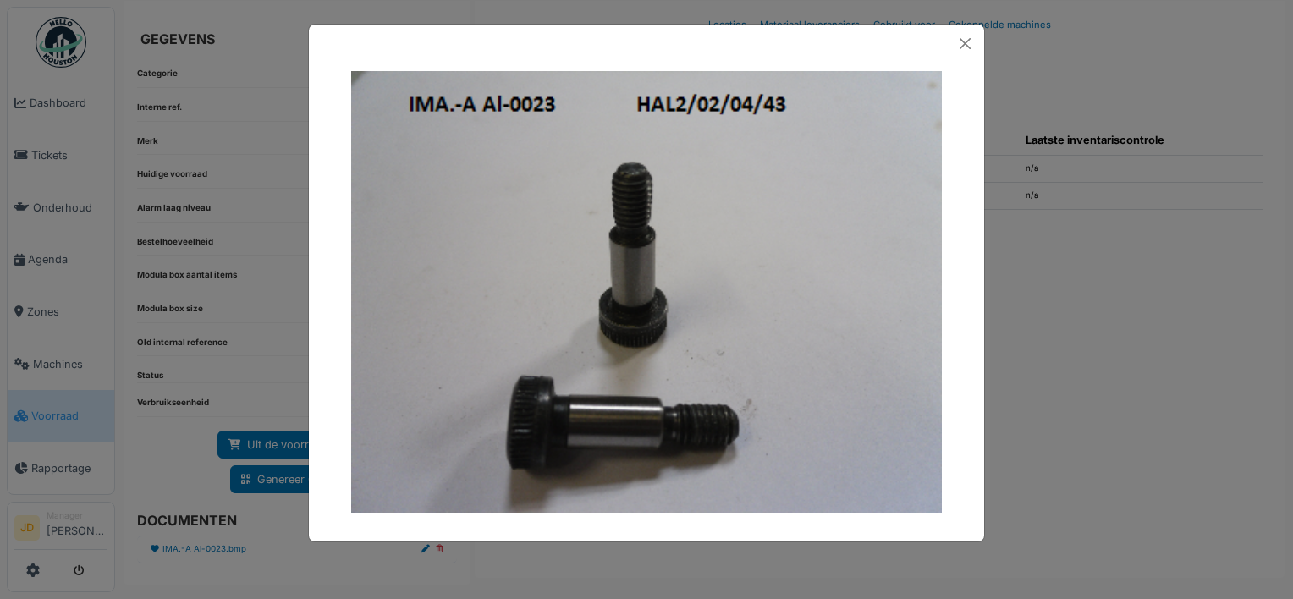
click at [1084, 298] on div at bounding box center [646, 299] width 1293 height 599
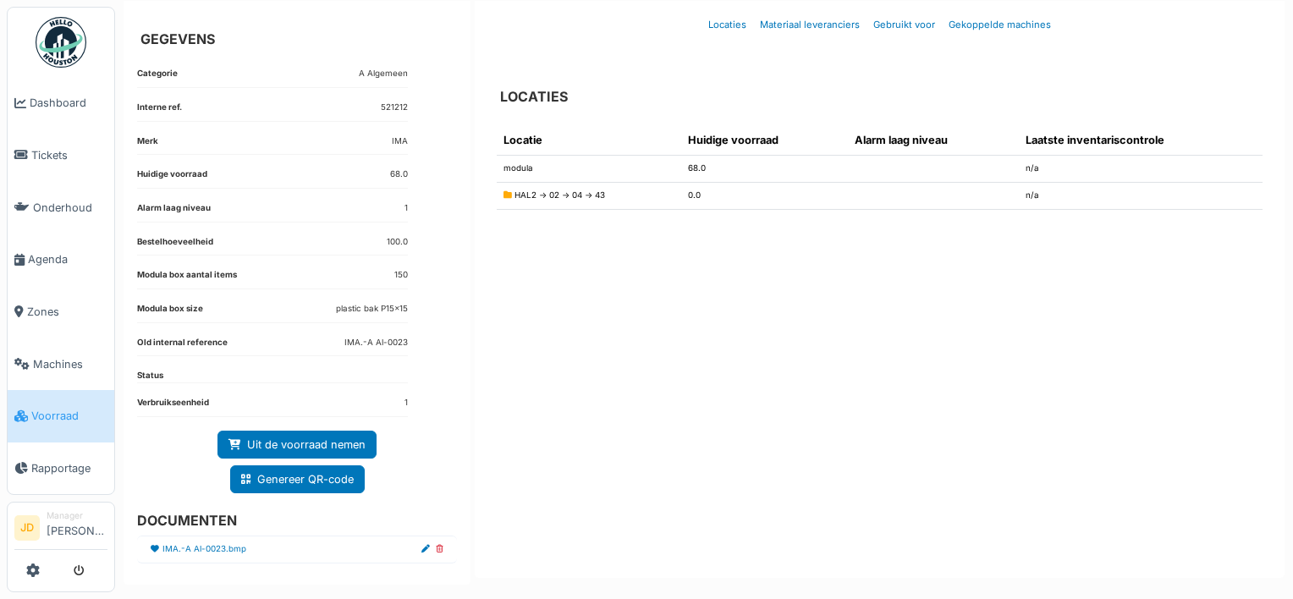
scroll to position [0, 0]
